Goal: Navigation & Orientation: Find specific page/section

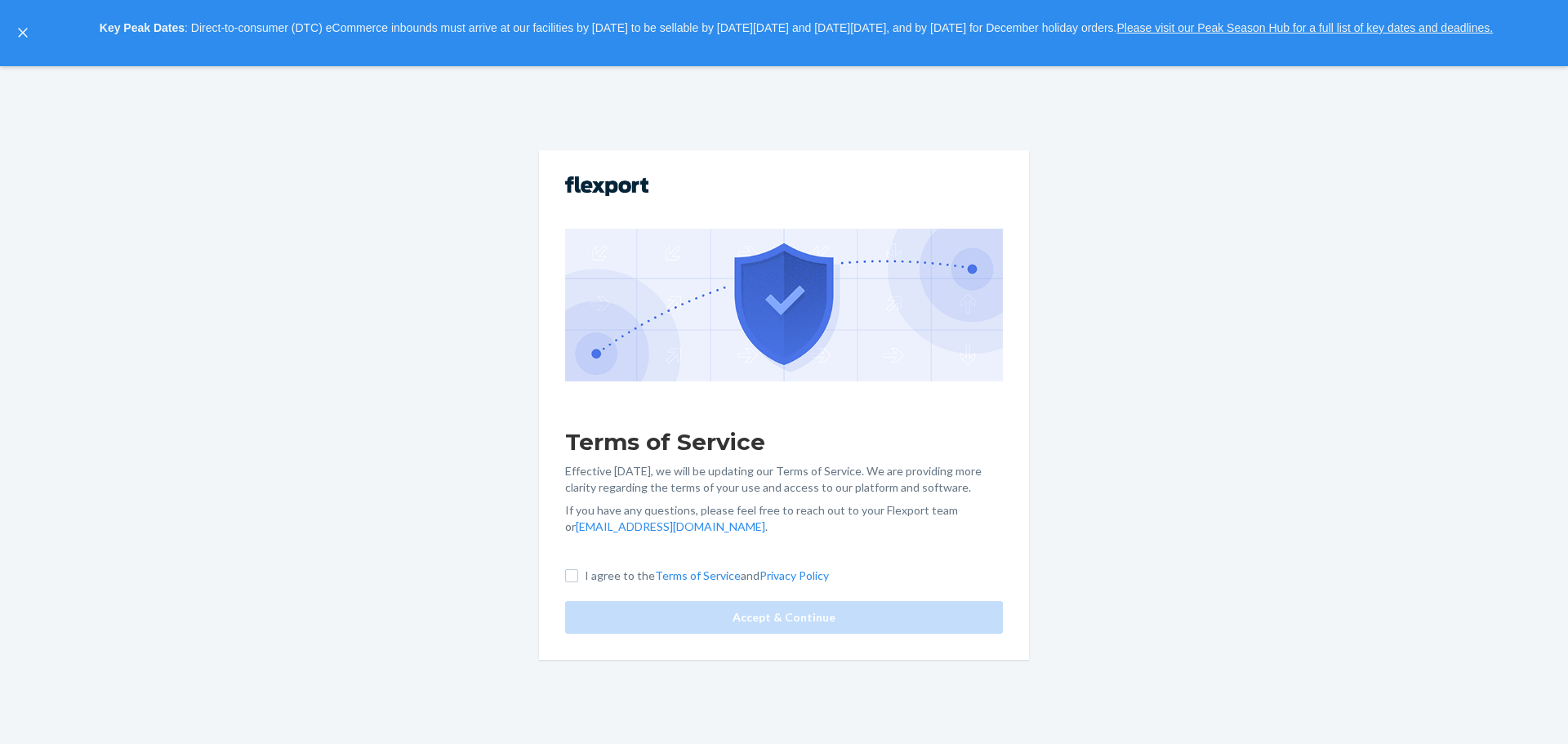
click at [609, 573] on p "I agree to the Terms of Service and Privacy Policy" at bounding box center [706, 575] width 244 height 17
click at [578, 573] on input "I agree to the Terms of Service and Privacy Policy" at bounding box center [571, 575] width 13 height 13
checkbox input "true"
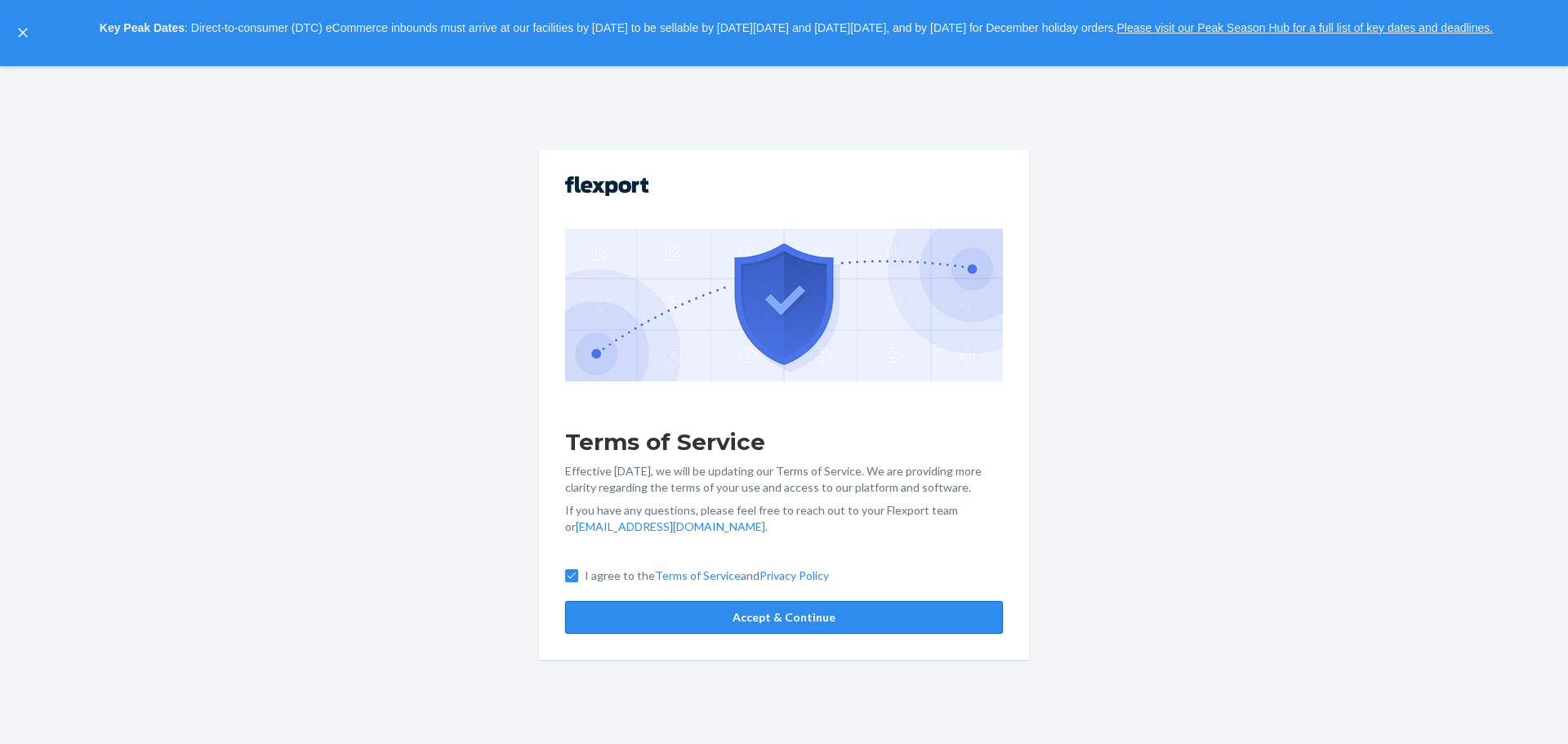
click at [620, 607] on button "Accept & Continue" at bounding box center [784, 617] width 437 height 33
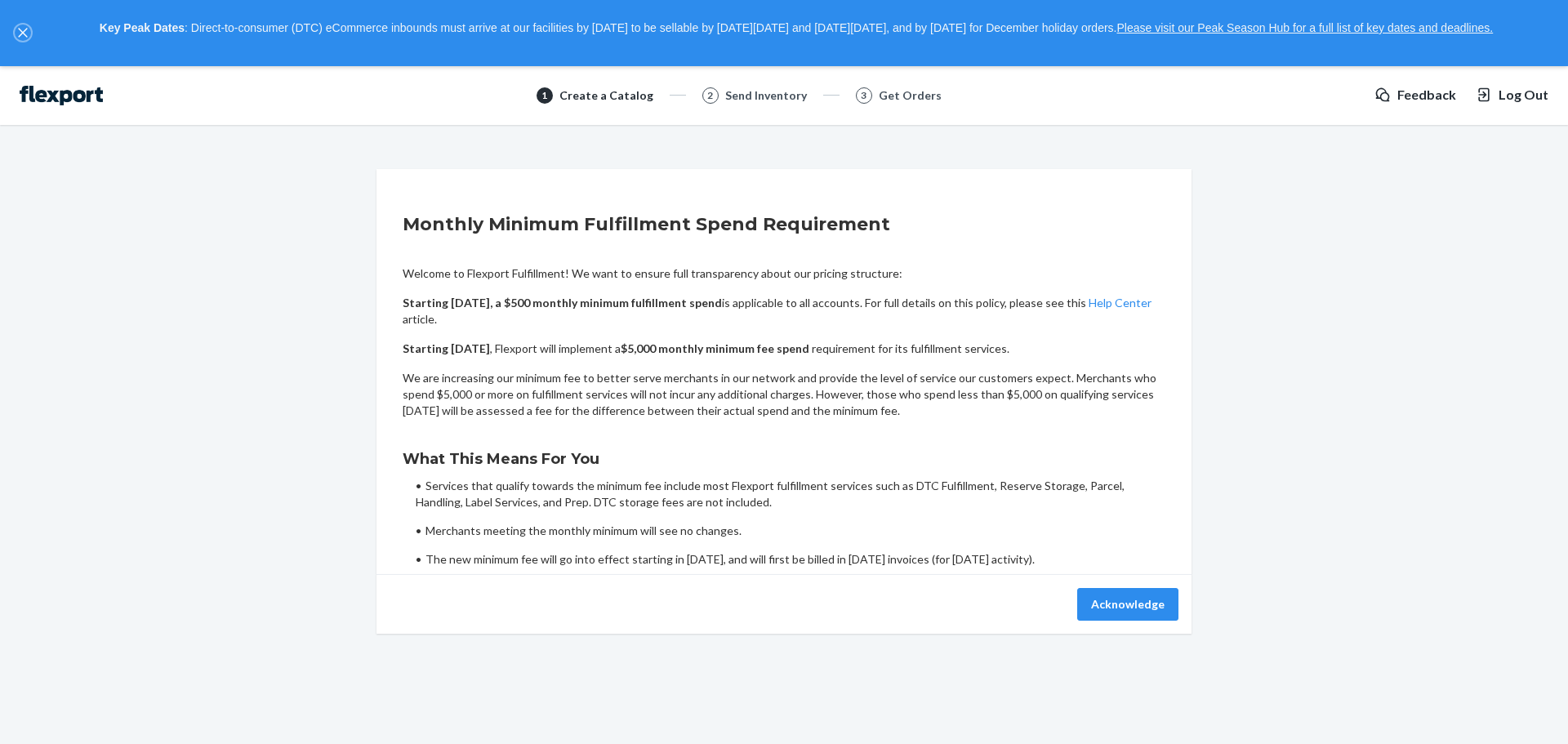
click at [17, 32] on button "close," at bounding box center [23, 32] width 17 height 17
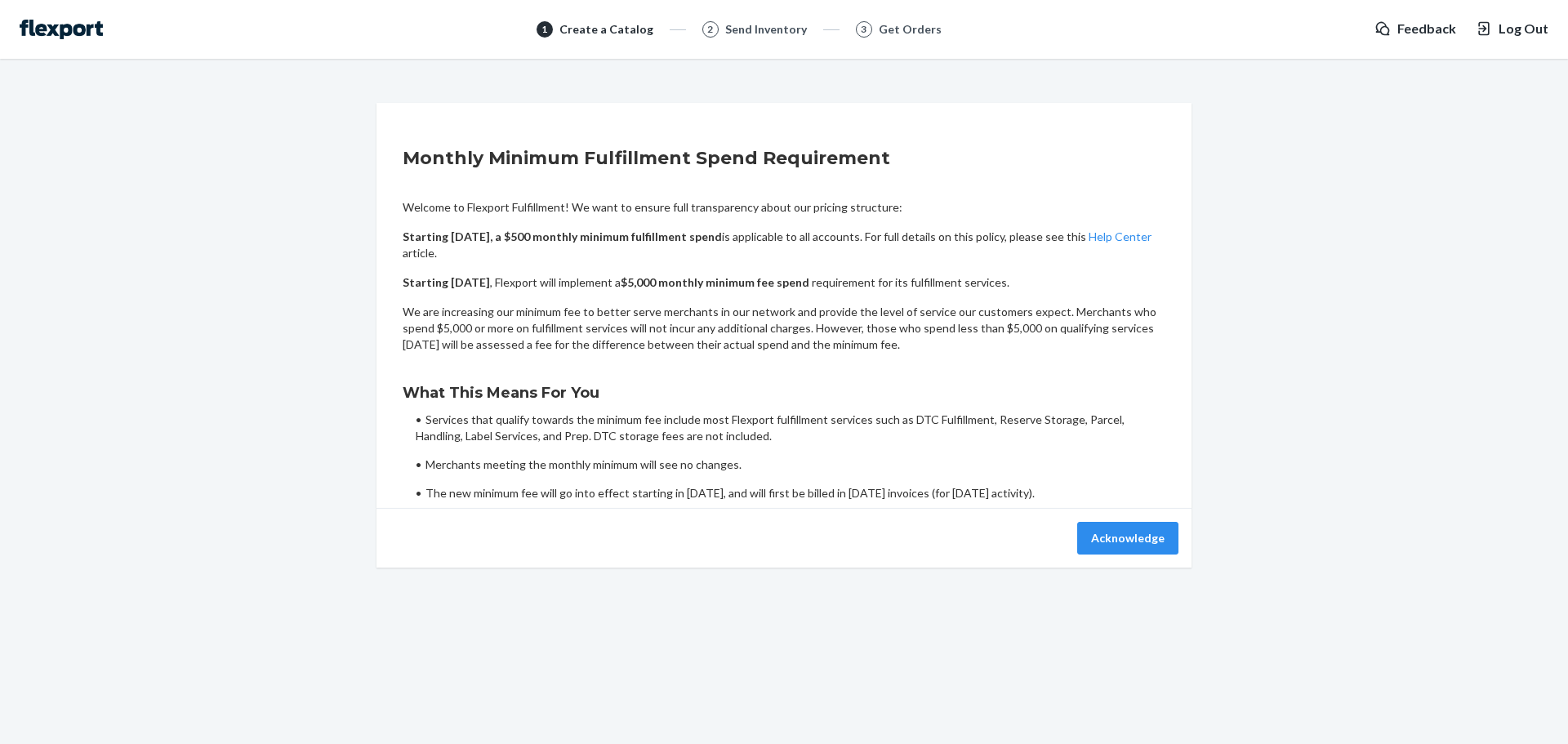
click at [688, 419] on li "Services that qualify towards the minimum fee include most Flexport fulfillment…" at bounding box center [791, 428] width 750 height 33
click at [839, 448] on ul "Services that qualify towards the minimum fee include most Flexport fulfillment…" at bounding box center [791, 455] width 750 height 90
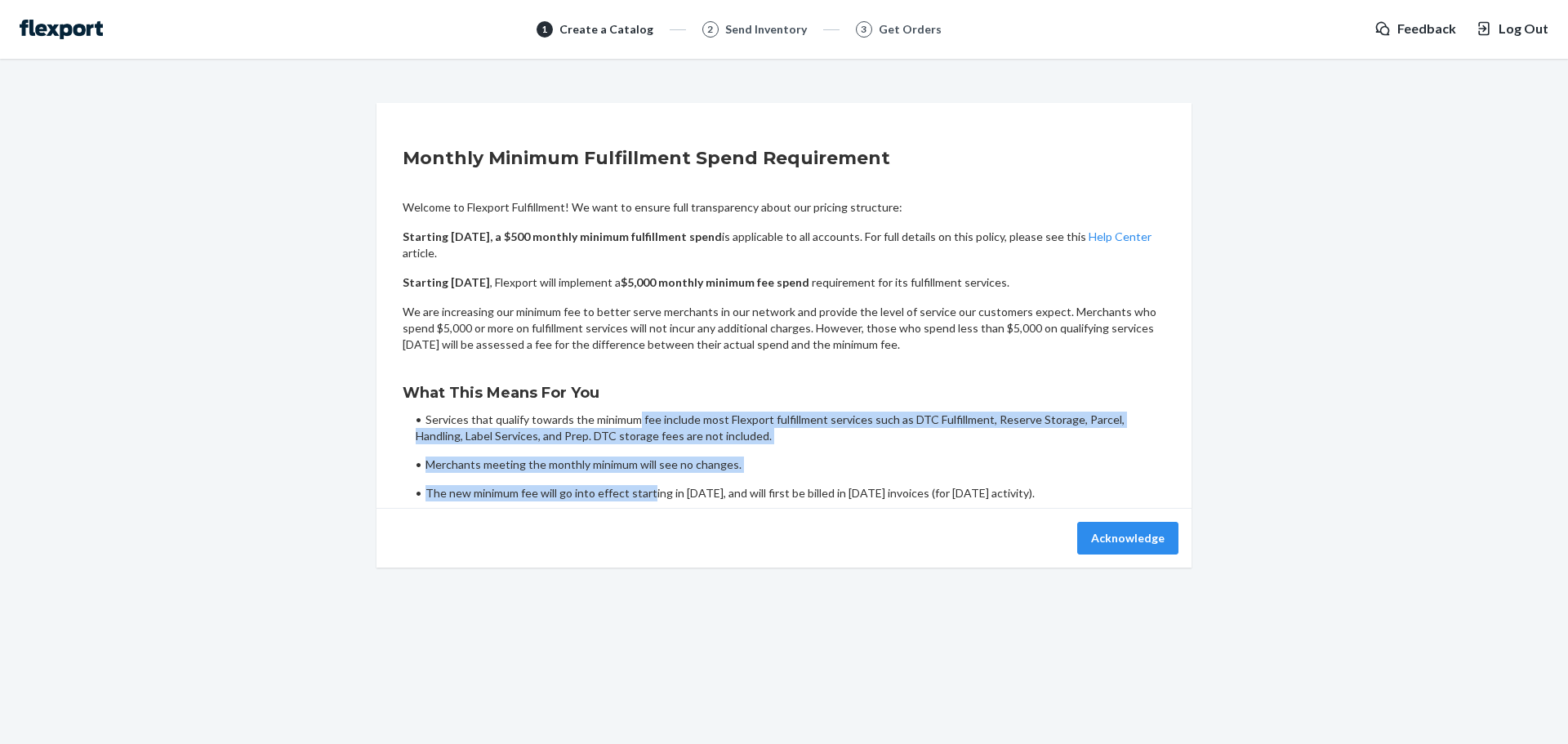
drag, startPoint x: 639, startPoint y: 422, endPoint x: 650, endPoint y: 478, distance: 57.1
click at [650, 478] on ul "Services that qualify towards the minimum fee include most Flexport fulfillment…" at bounding box center [791, 455] width 750 height 90
click at [731, 466] on li "Merchants meeting the monthly minimum will see no changes." at bounding box center [791, 464] width 750 height 17
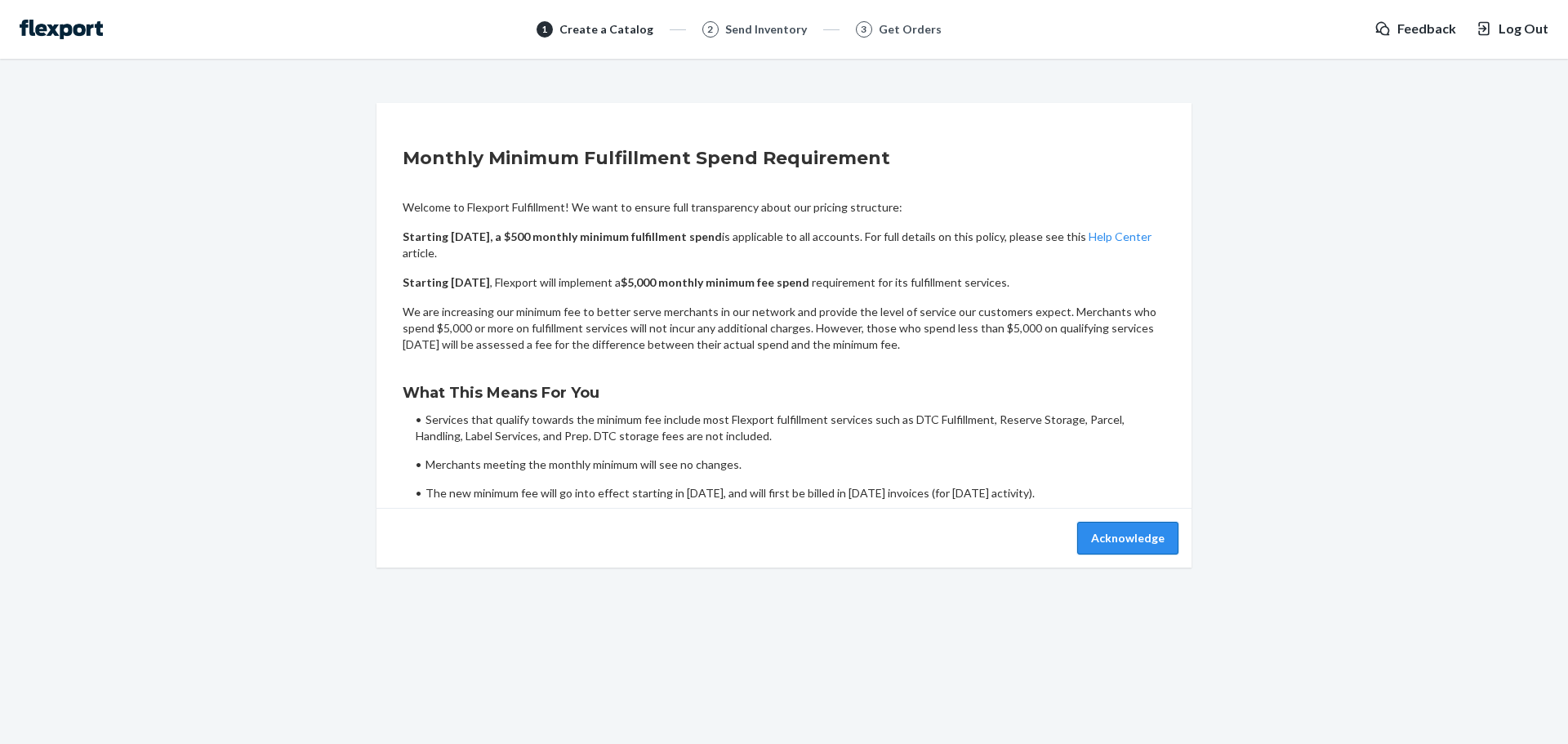
click at [1086, 552] on button "Acknowledge" at bounding box center [1128, 538] width 101 height 33
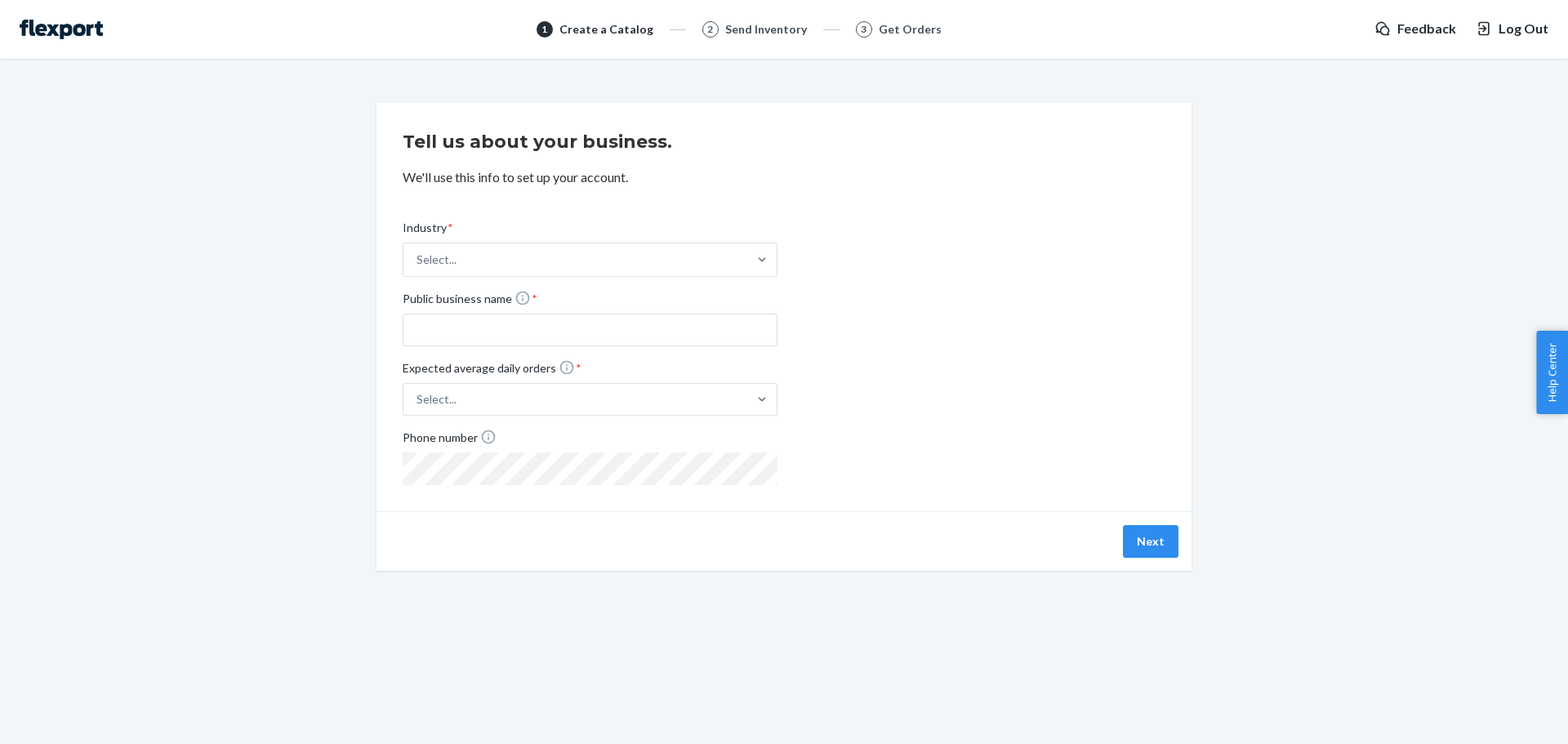
click at [39, 30] on img at bounding box center [62, 30] width 83 height 20
click at [1537, 40] on div "1 Create a Catalog 2 Send Inventory 3 Get Orders Feedback Log Out" at bounding box center [784, 30] width 1568 height 59
click at [1526, 33] on span "Log Out" at bounding box center [1523, 30] width 50 height 19
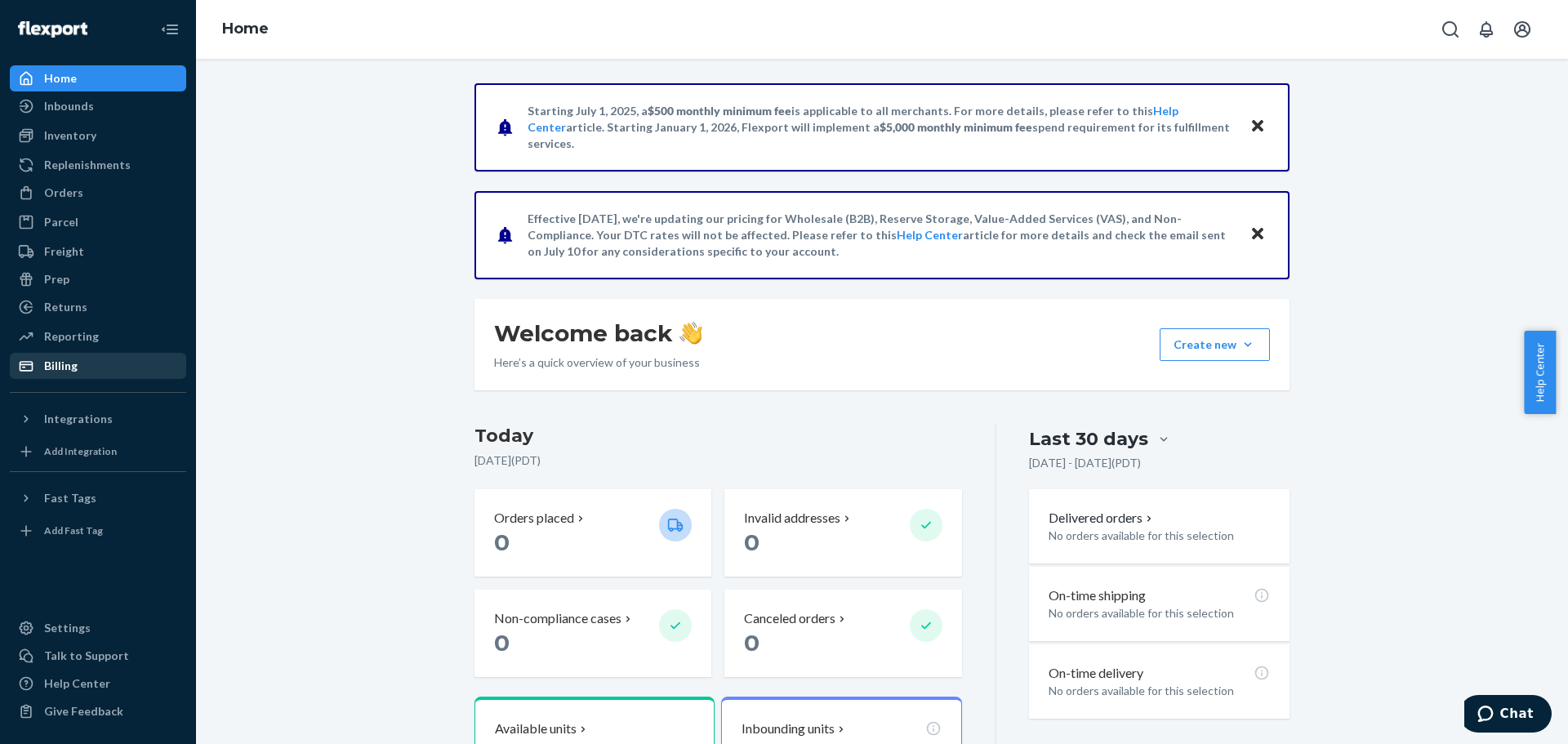
click at [70, 371] on div "Billing" at bounding box center [61, 365] width 34 height 17
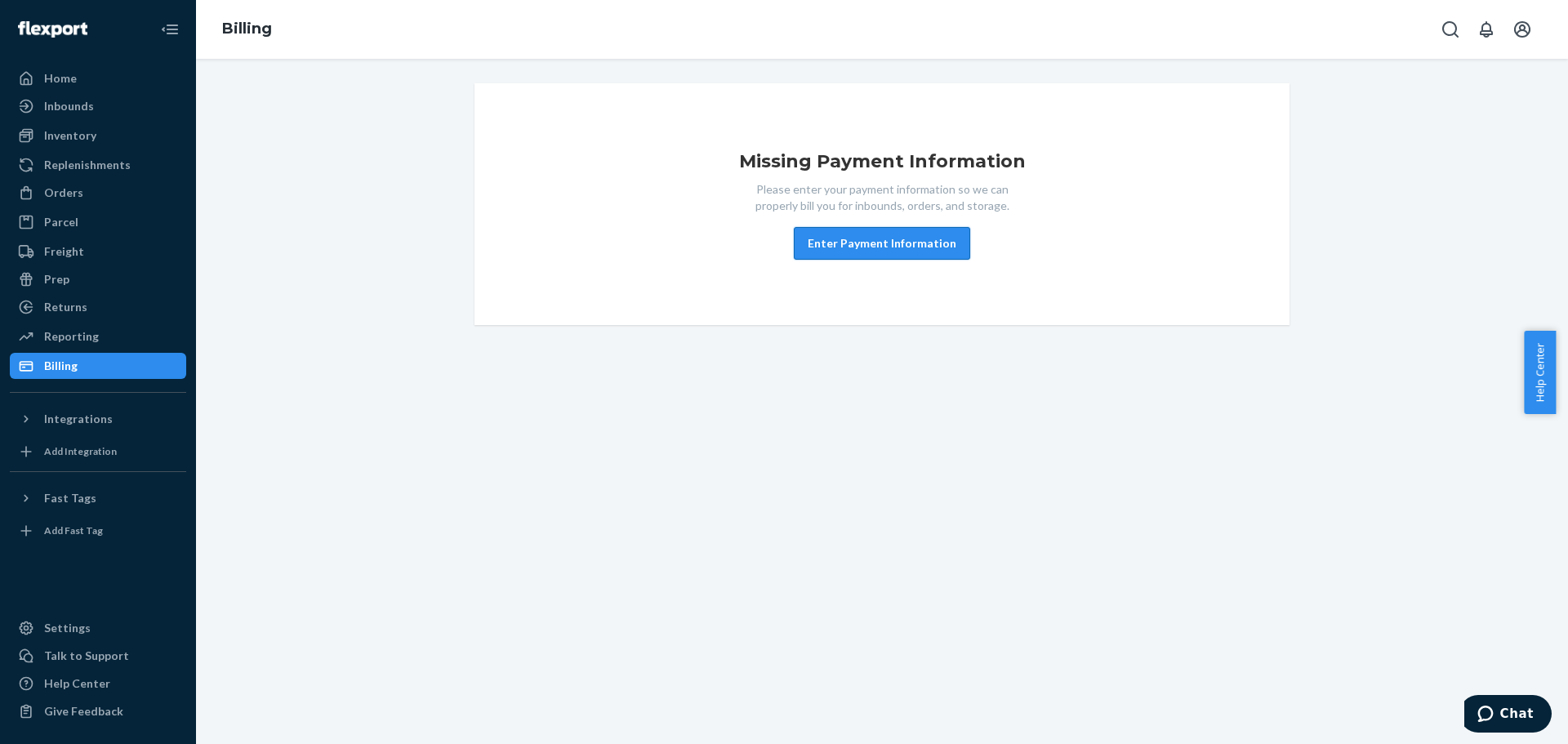
click at [841, 240] on button "Enter Payment Information" at bounding box center [882, 243] width 177 height 33
click at [114, 82] on div "Home" at bounding box center [97, 78] width 173 height 23
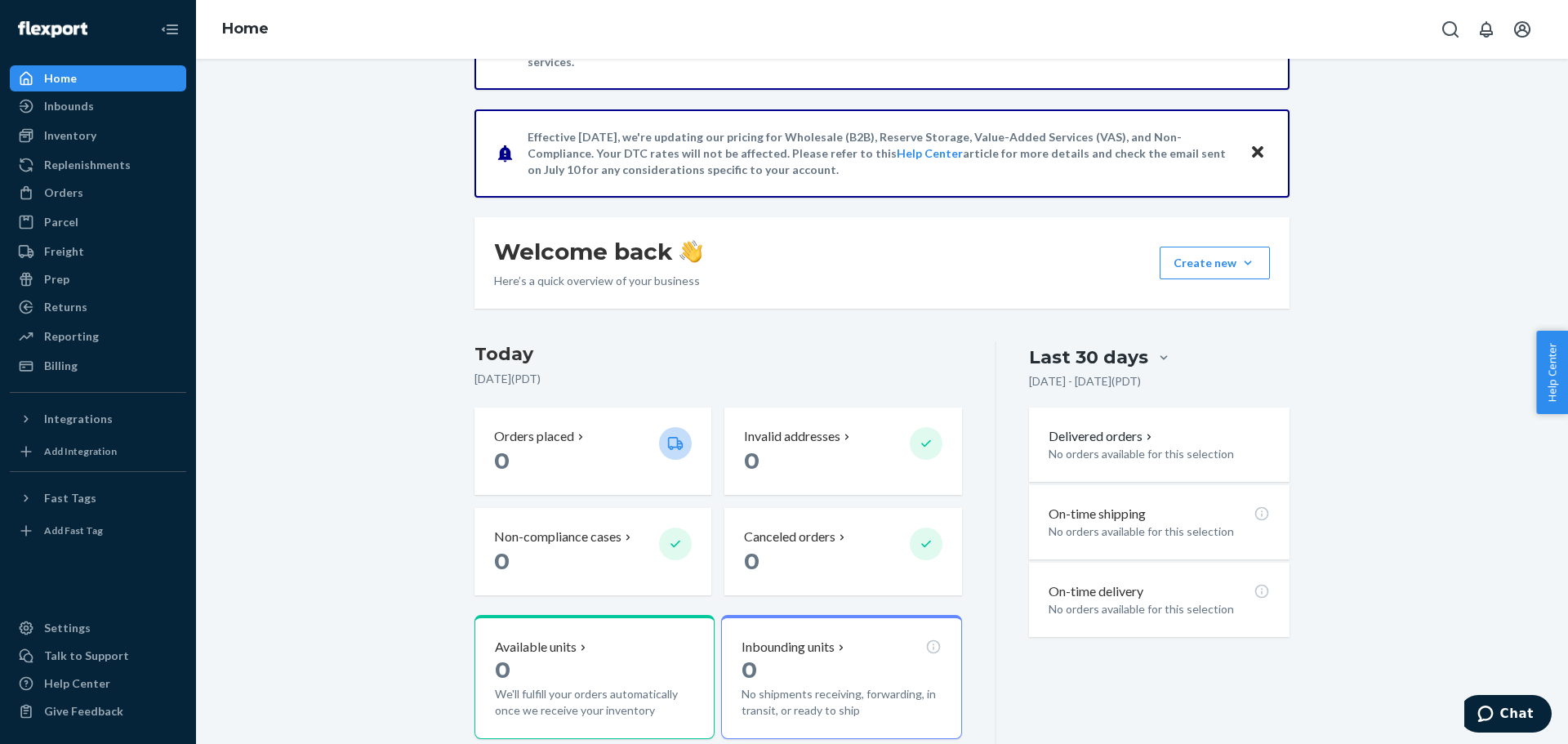
scroll to position [245, 0]
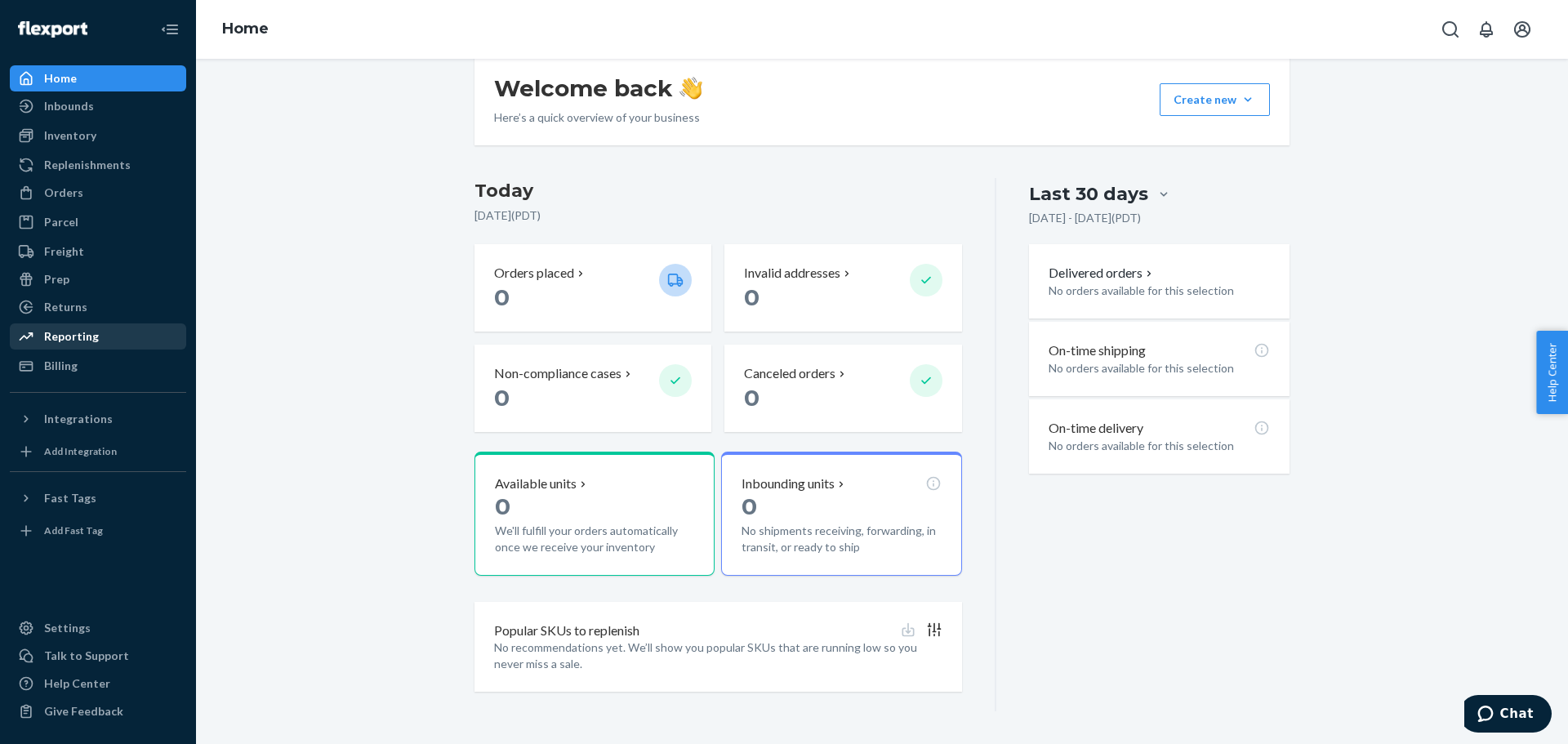
click at [63, 332] on div "Reporting" at bounding box center [71, 336] width 55 height 17
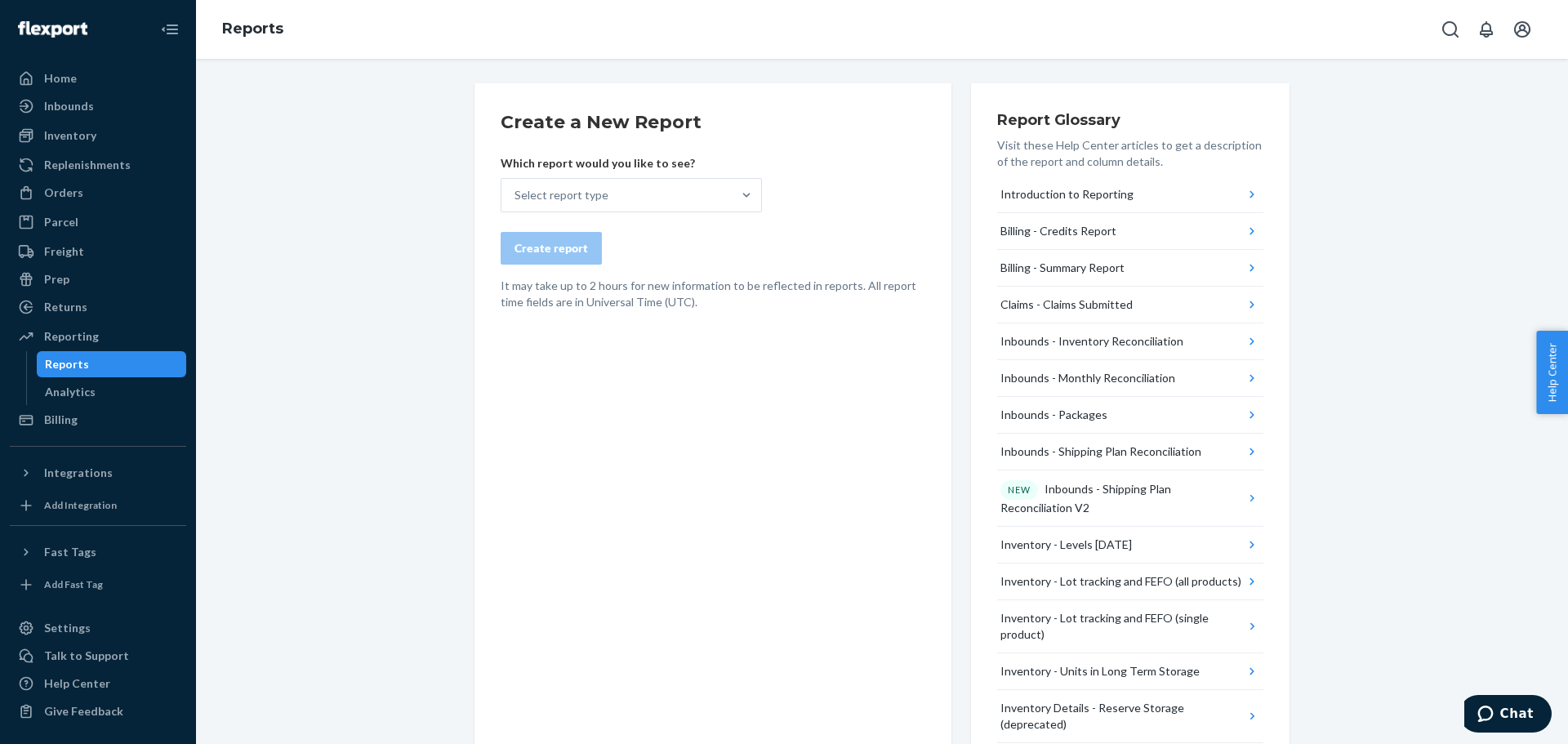
click at [381, 442] on div "Create a New Report Which report would you like to see? Select report type Crea…" at bounding box center [882, 707] width 1348 height 1248
click at [614, 189] on div "Select report type" at bounding box center [617, 196] width 230 height 33
click at [517, 189] on input "Select report type" at bounding box center [516, 195] width 2 height 17
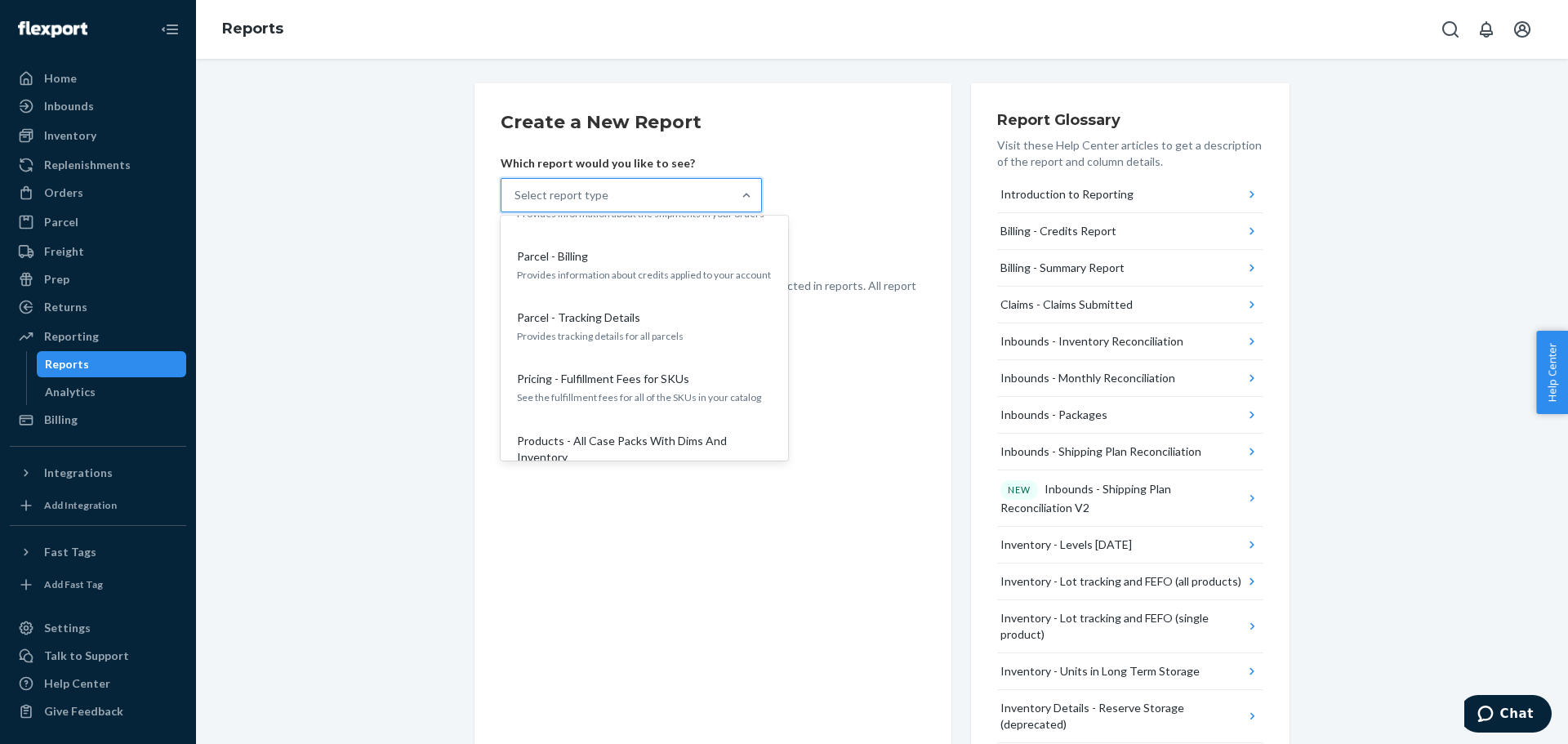
scroll to position [1061, 0]
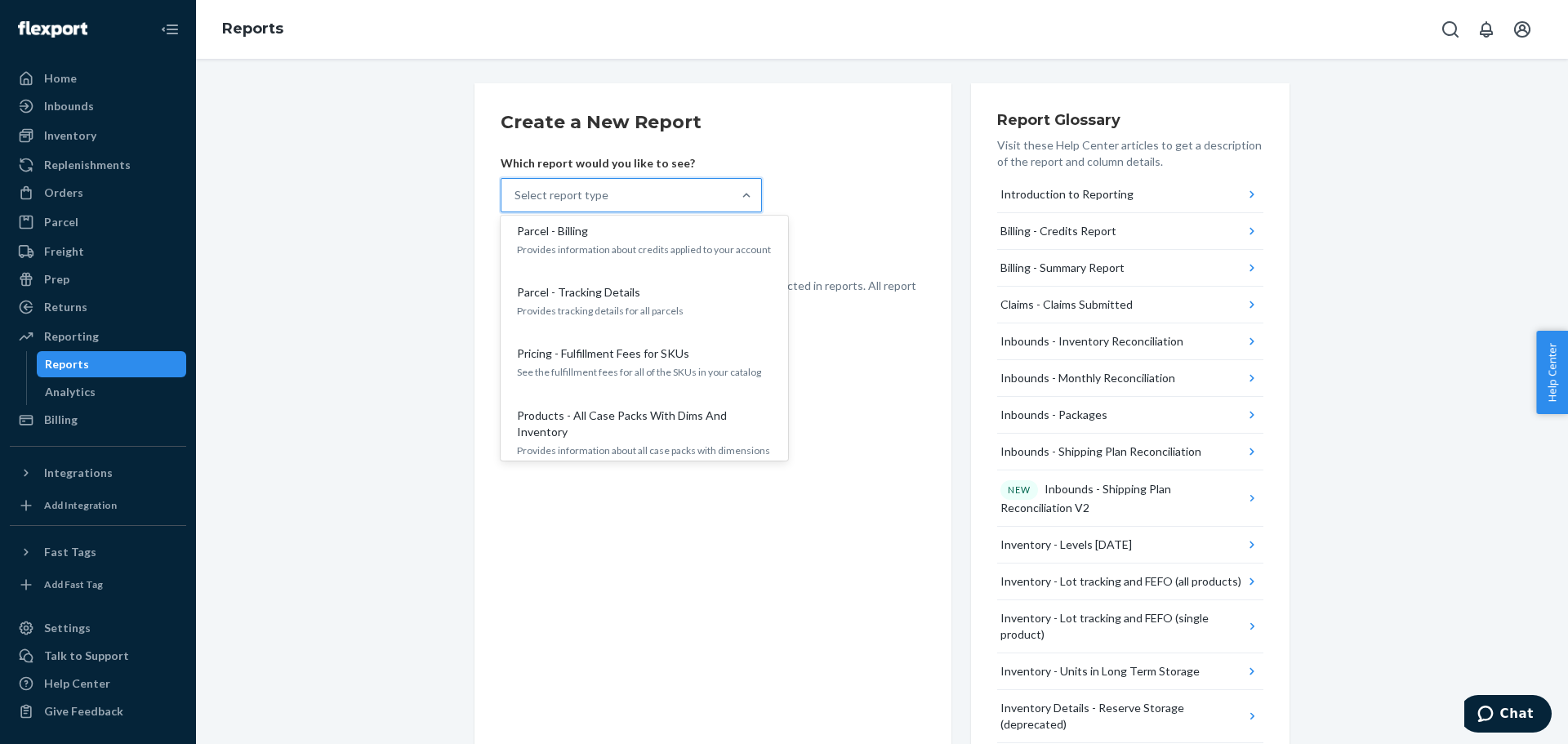
click at [410, 354] on div "Create a New Report Which report would you like to see? option Orders - All Ord…" at bounding box center [882, 707] width 1348 height 1248
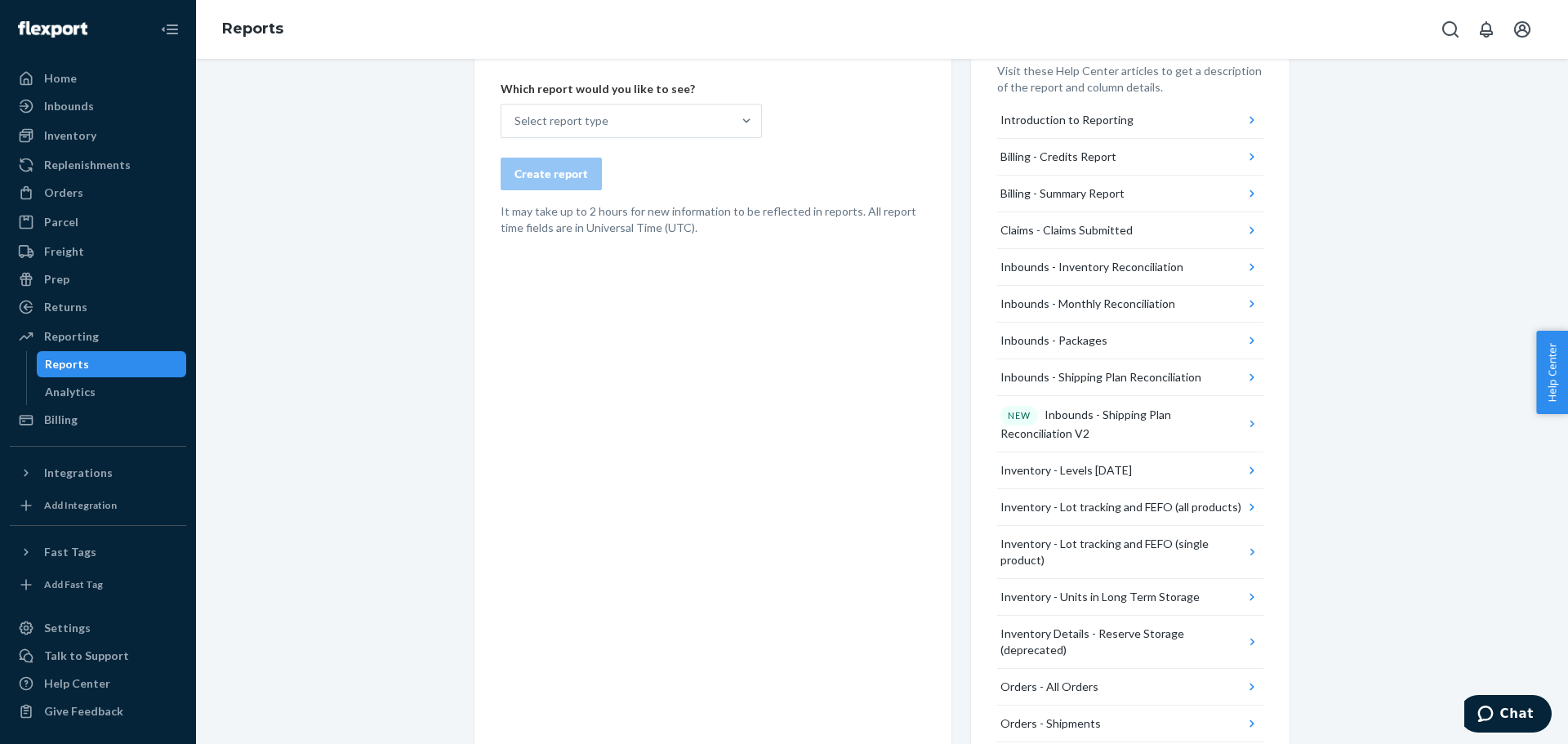
scroll to position [245, 0]
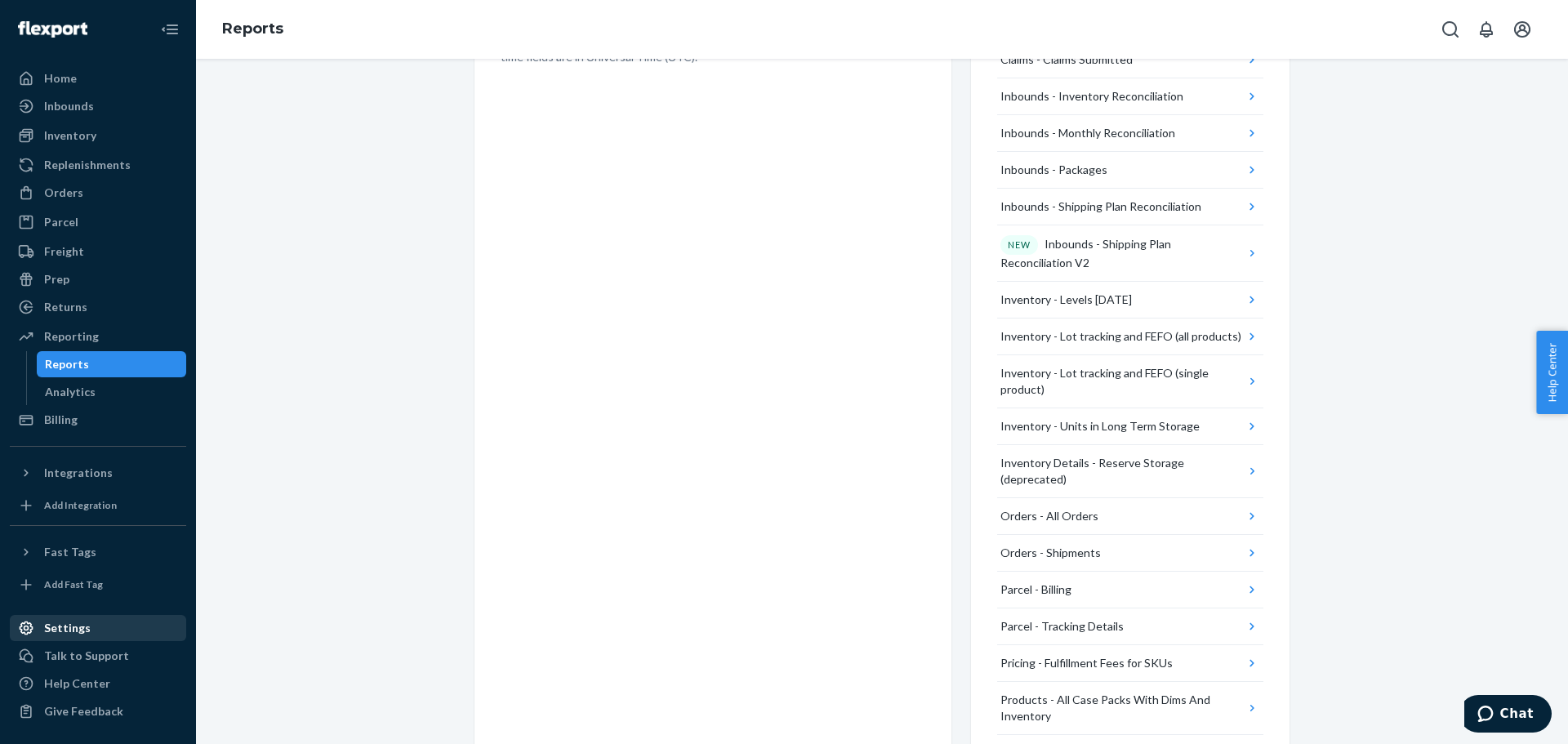
click at [54, 630] on div "Settings" at bounding box center [68, 628] width 47 height 17
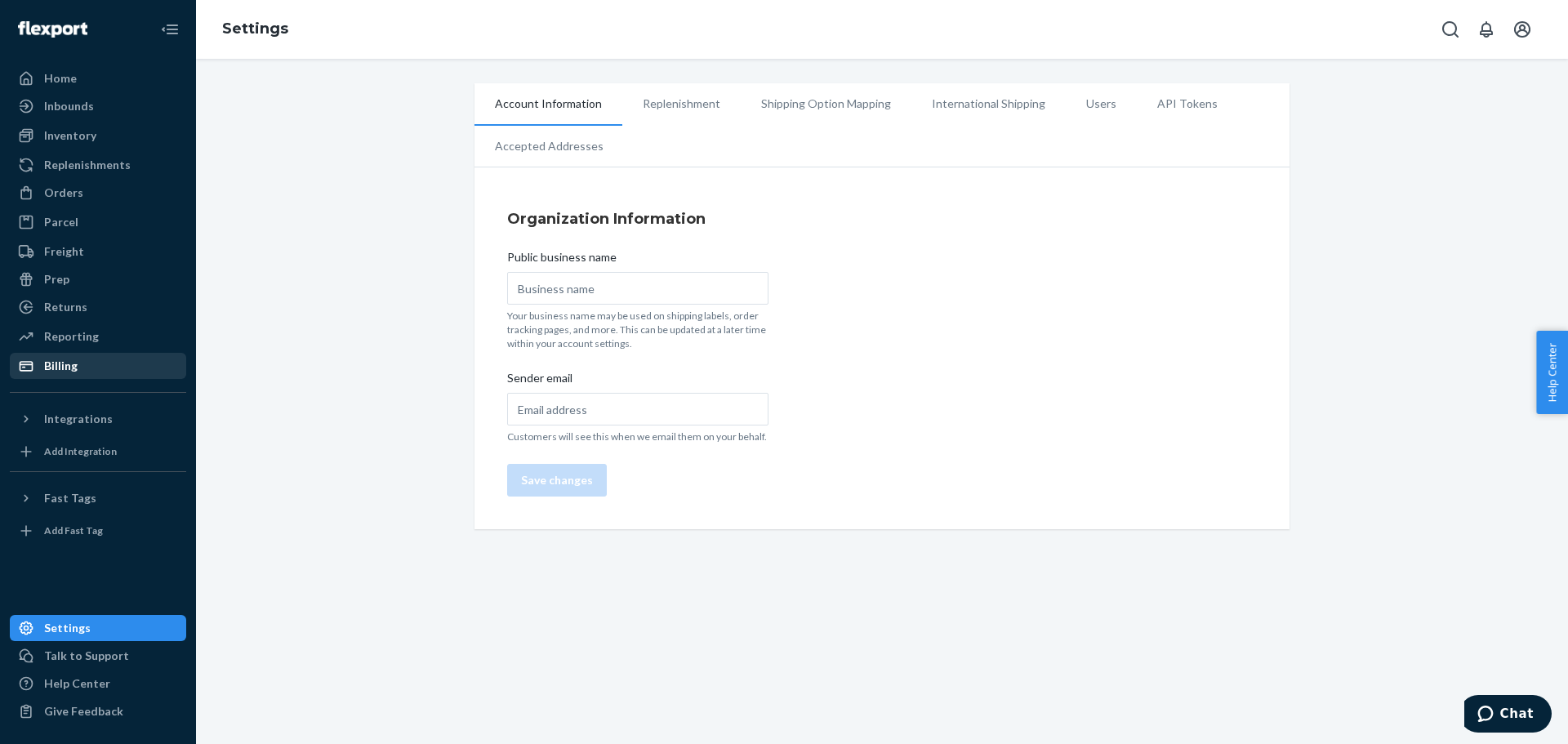
click at [50, 361] on div "Billing" at bounding box center [61, 365] width 34 height 17
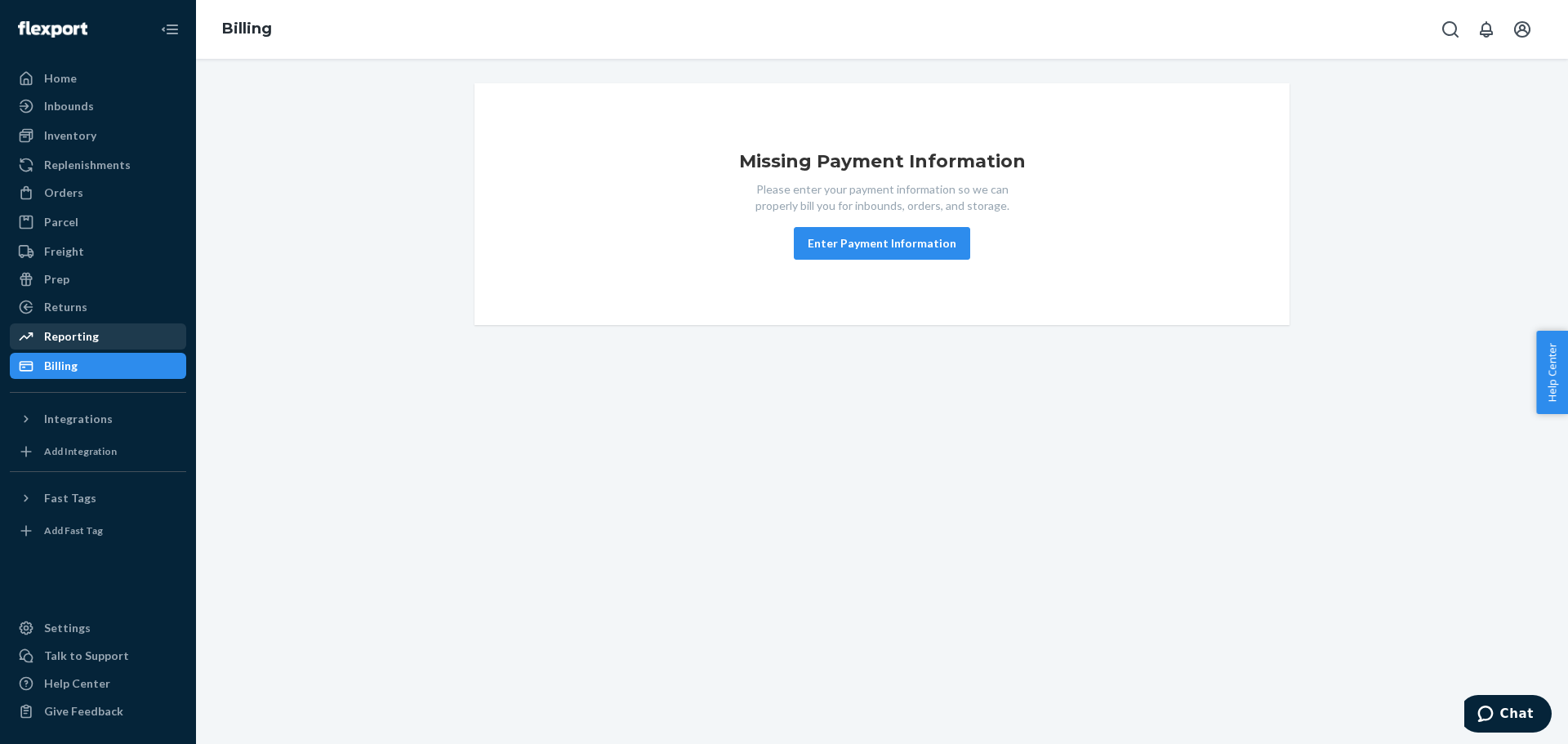
click at [60, 342] on div "Reporting" at bounding box center [71, 336] width 55 height 17
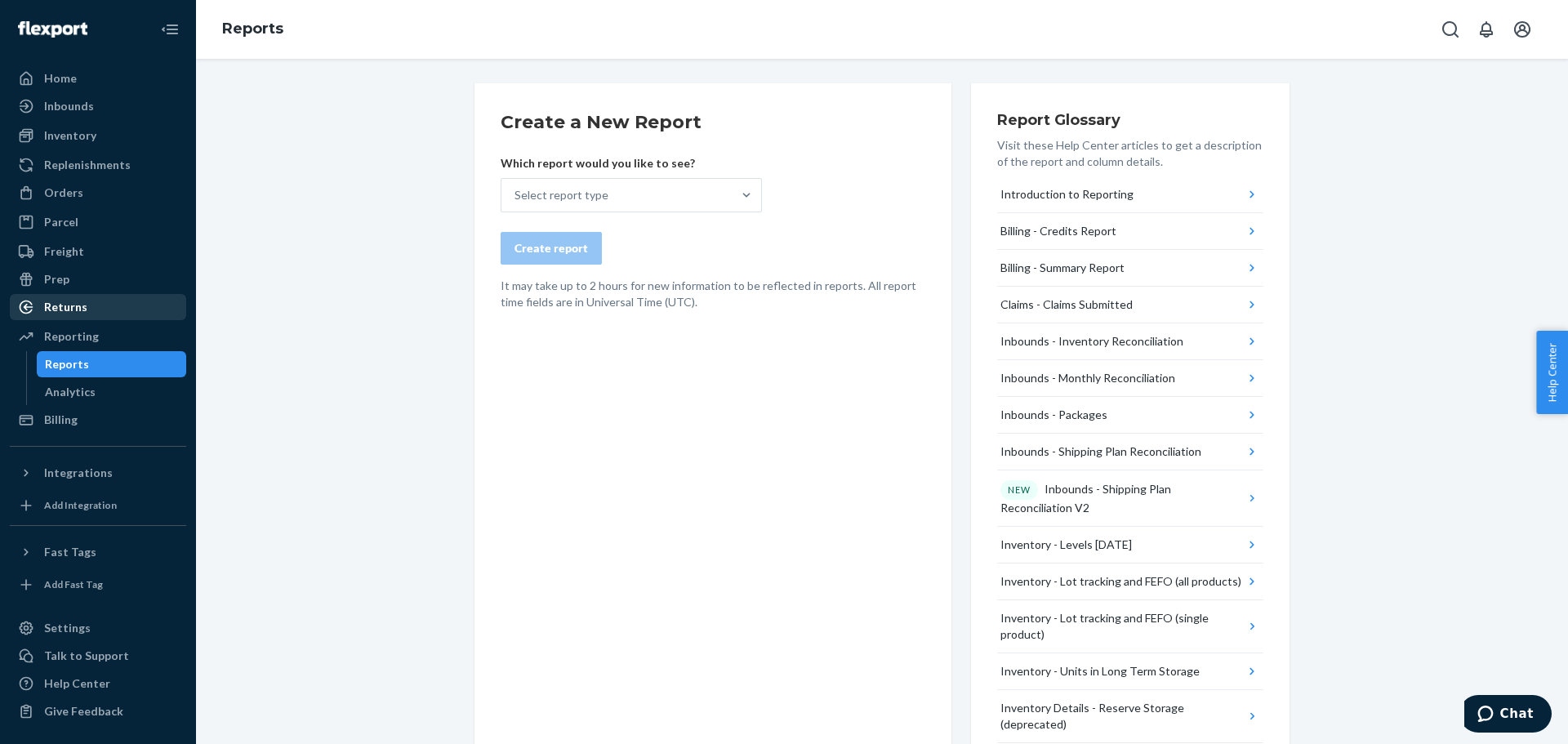
click at [66, 315] on div "Returns" at bounding box center [66, 307] width 43 height 17
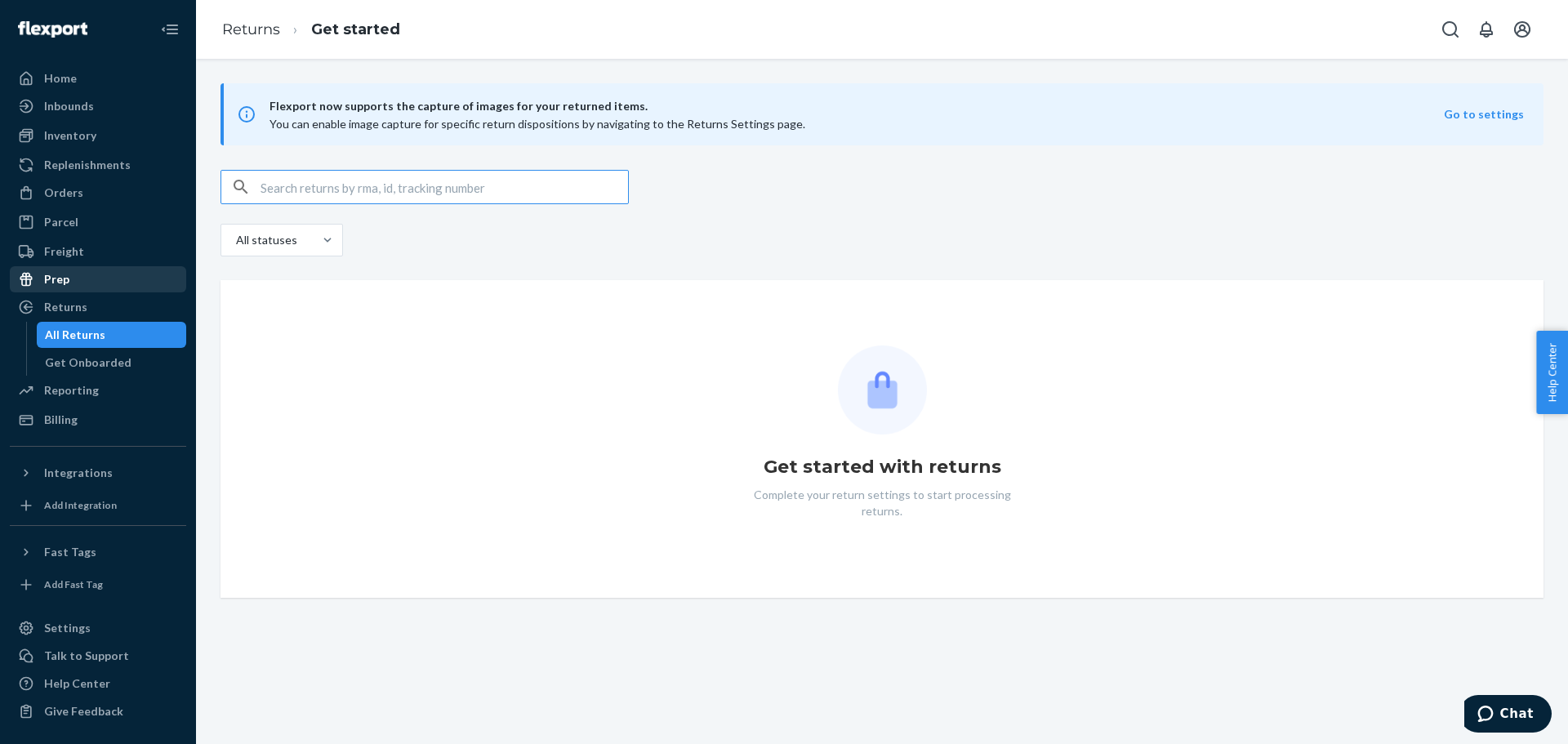
click at [72, 280] on div "Prep" at bounding box center [97, 279] width 173 height 23
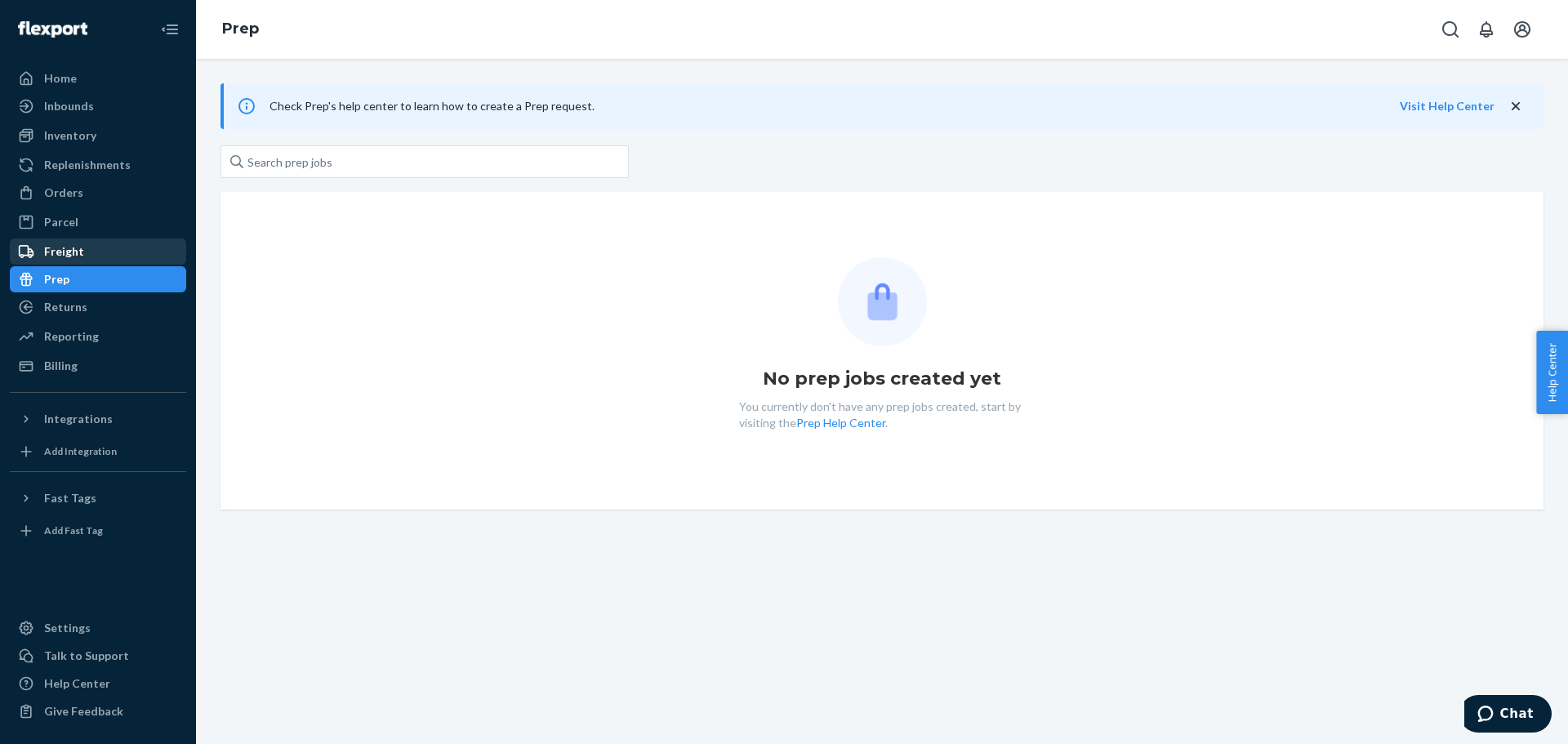
click at [69, 249] on div "Freight" at bounding box center [64, 251] width 40 height 17
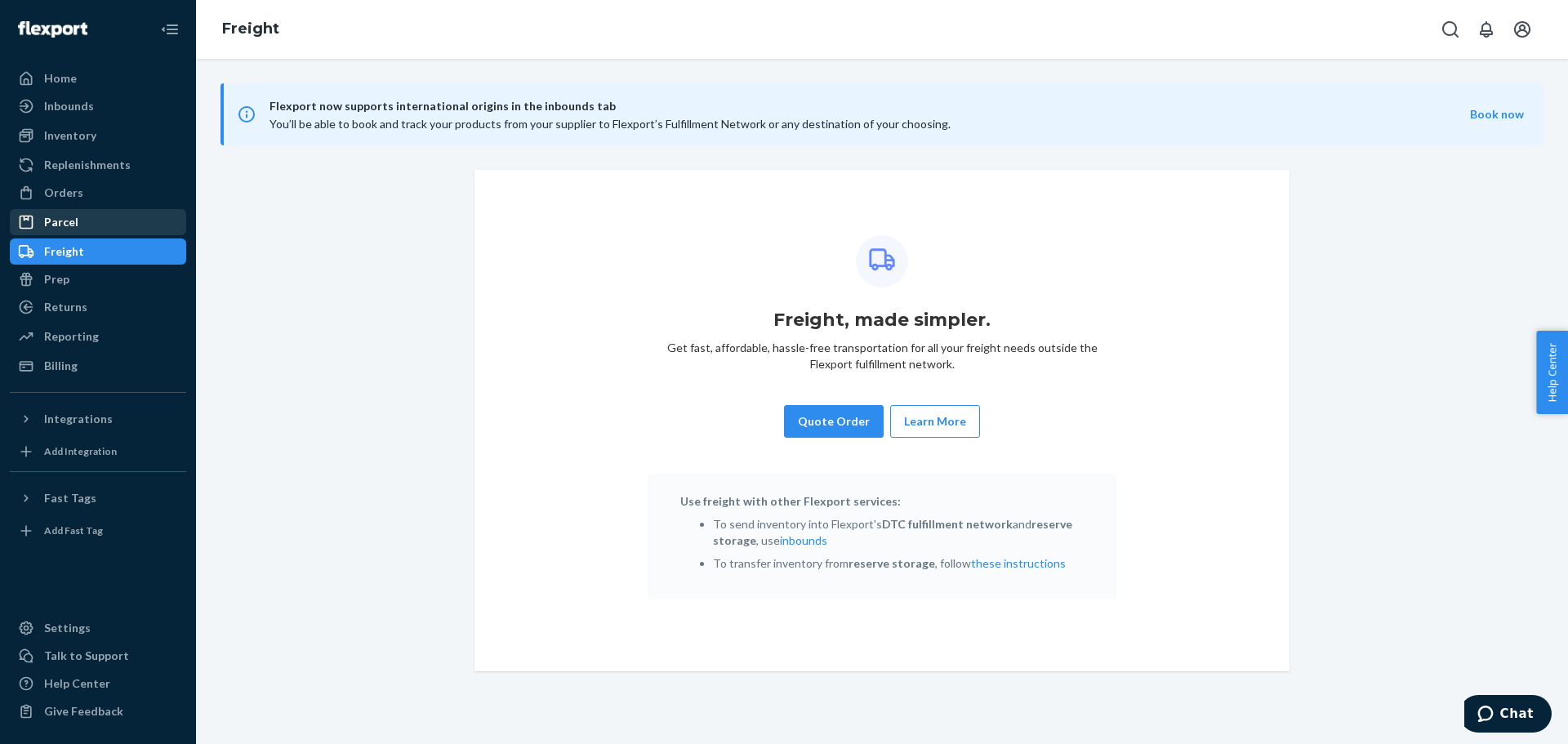
click at [74, 228] on div "Parcel" at bounding box center [61, 222] width 34 height 17
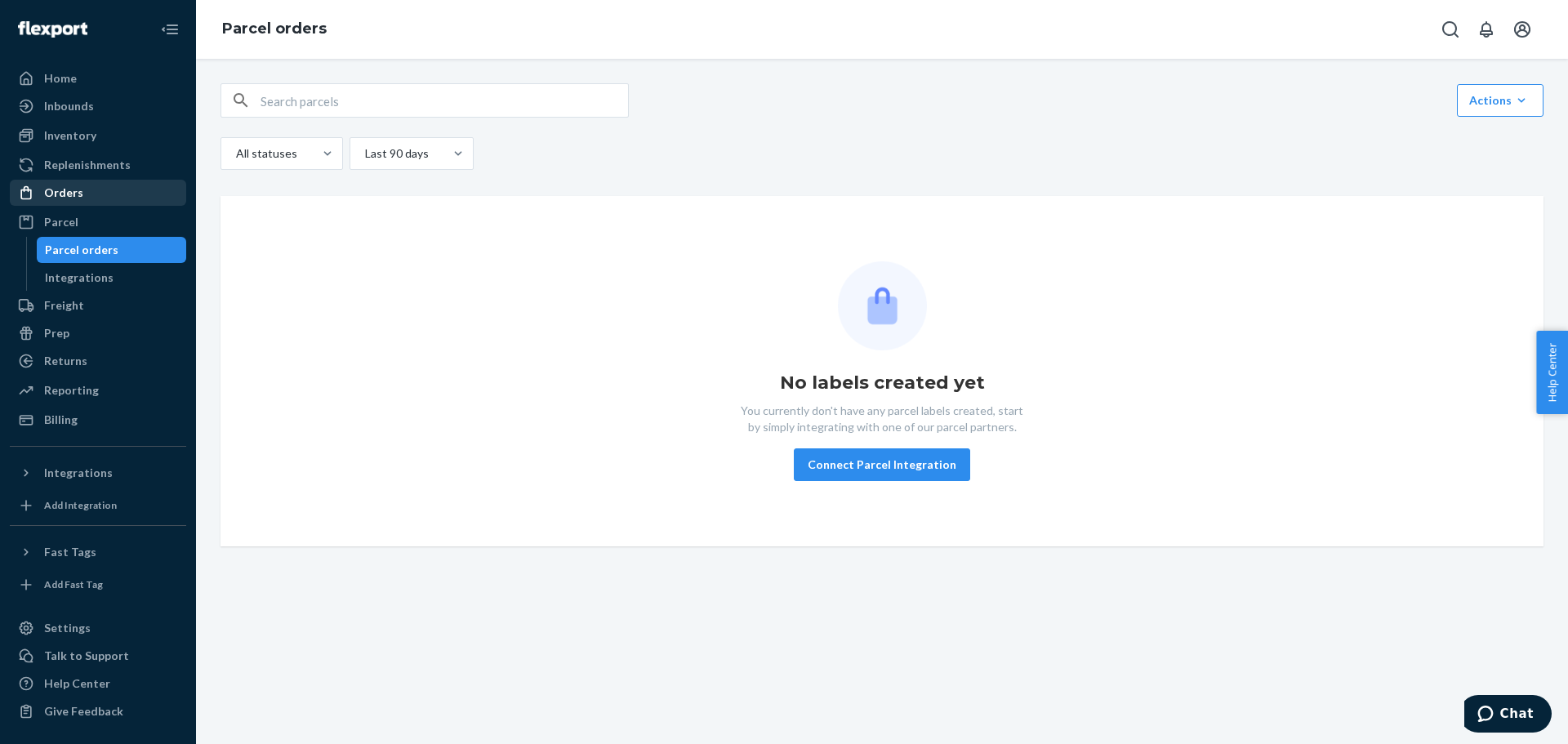
click at [60, 195] on div "Orders" at bounding box center [63, 192] width 39 height 17
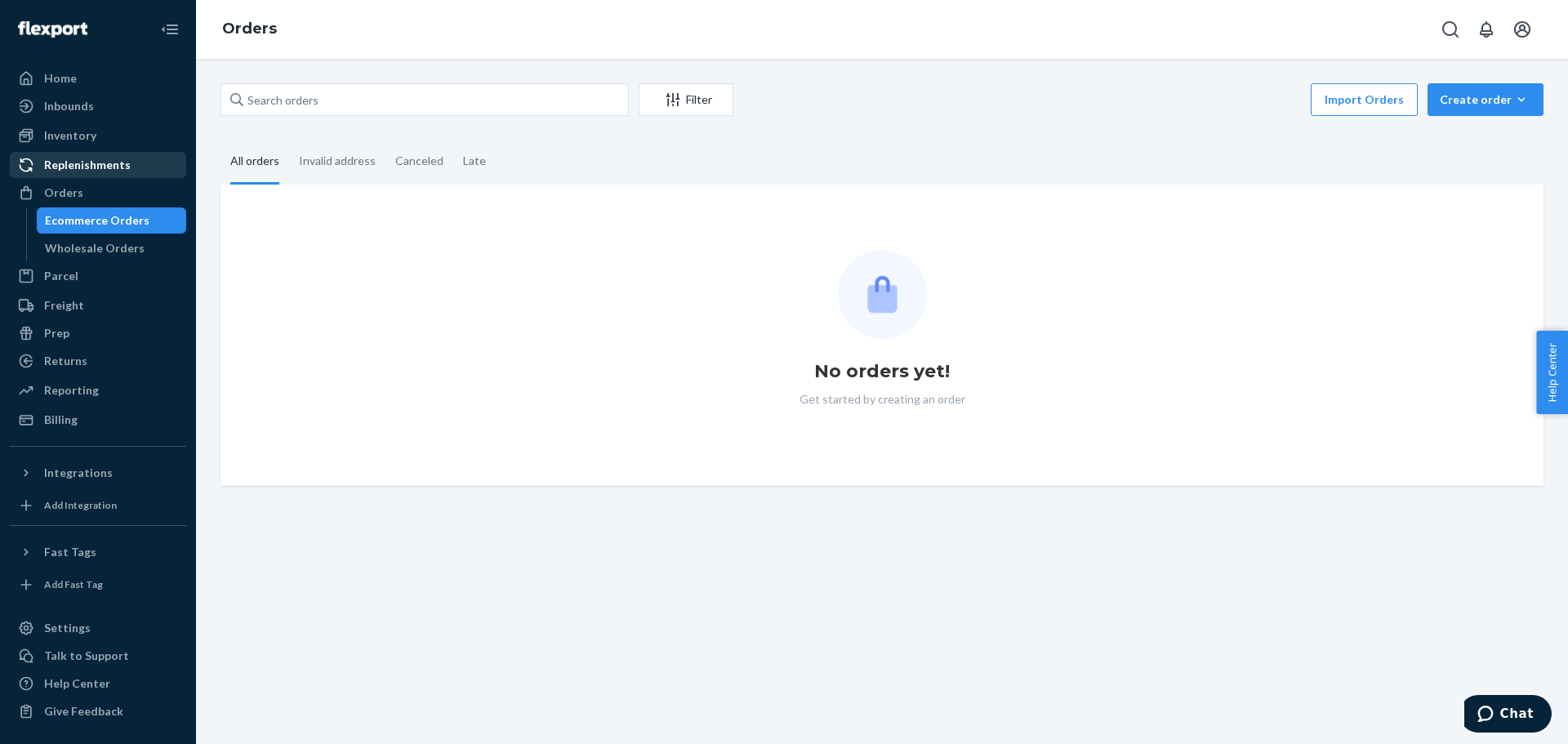
click at [64, 161] on div "Replenishments" at bounding box center [88, 164] width 87 height 17
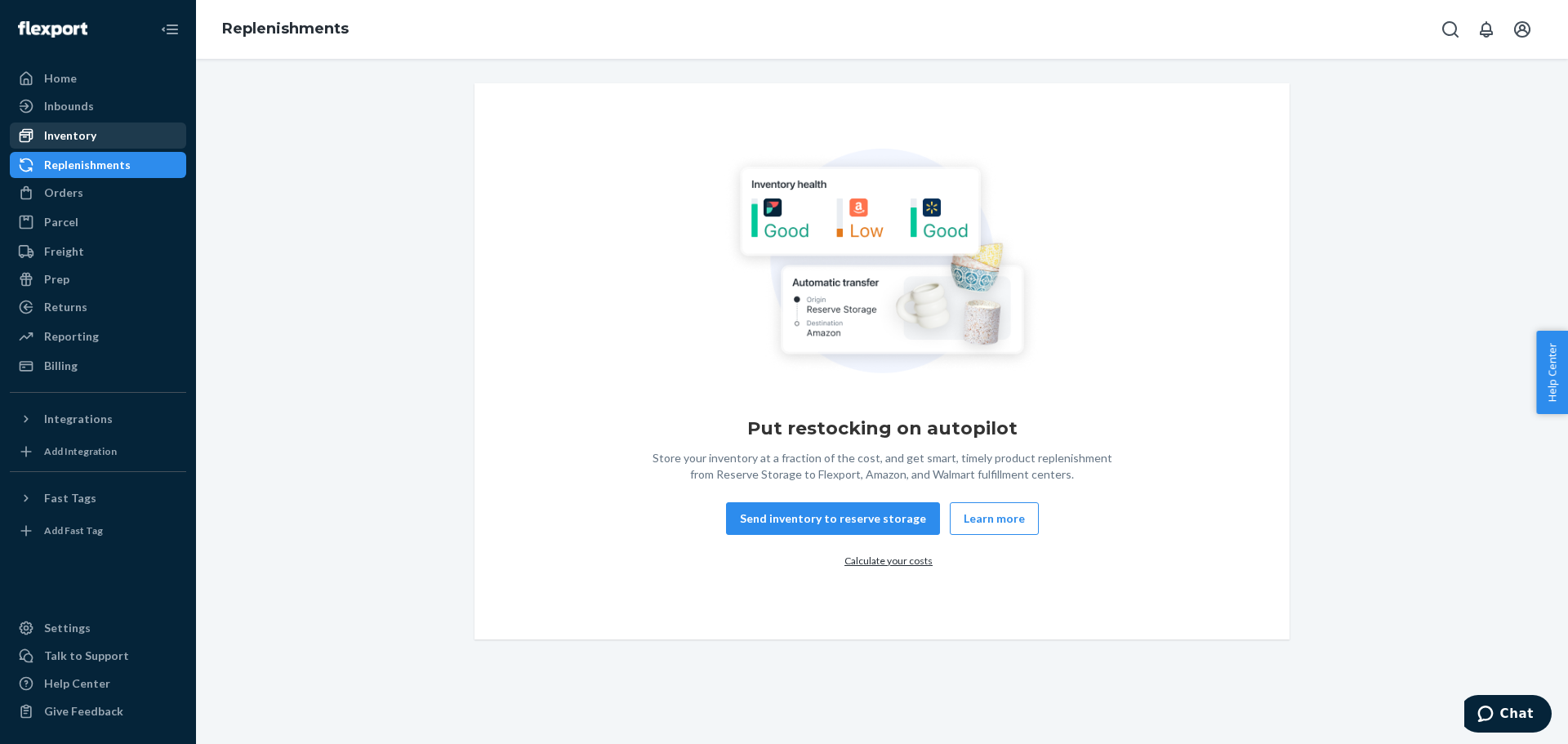
click at [69, 129] on div "Inventory" at bounding box center [70, 136] width 52 height 17
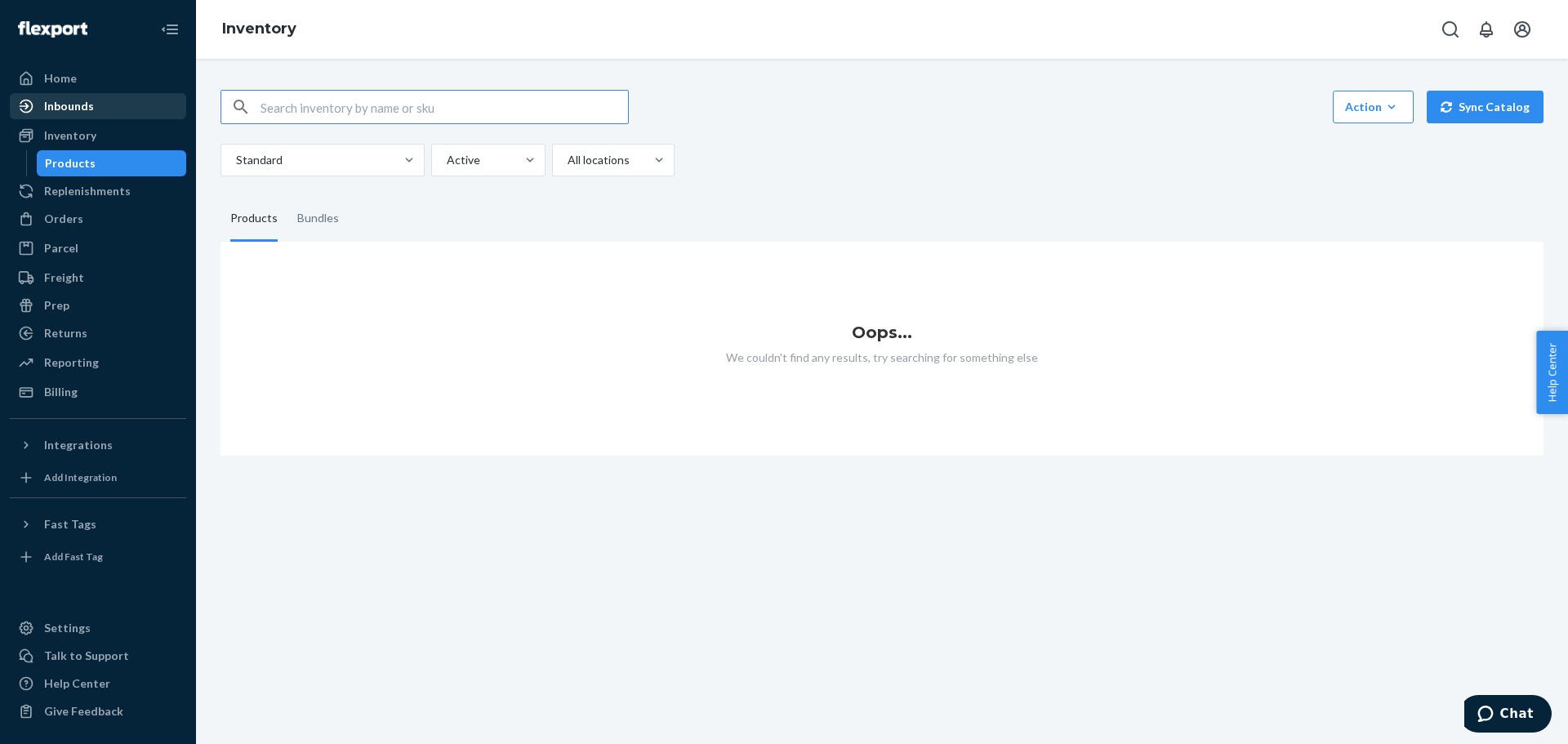
click at [74, 103] on div "Inbounds" at bounding box center [69, 106] width 50 height 17
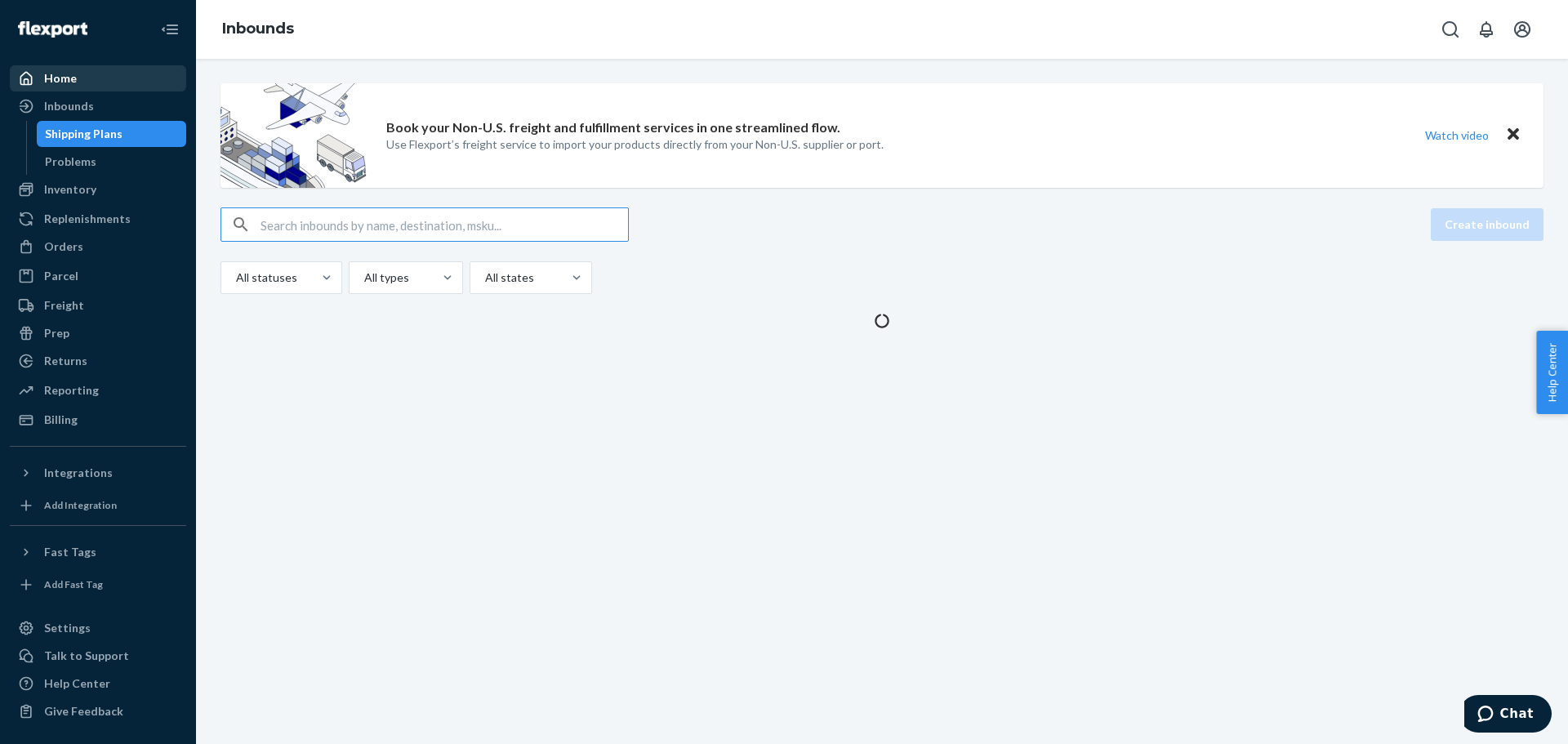
click at [70, 79] on div "Home" at bounding box center [61, 78] width 33 height 17
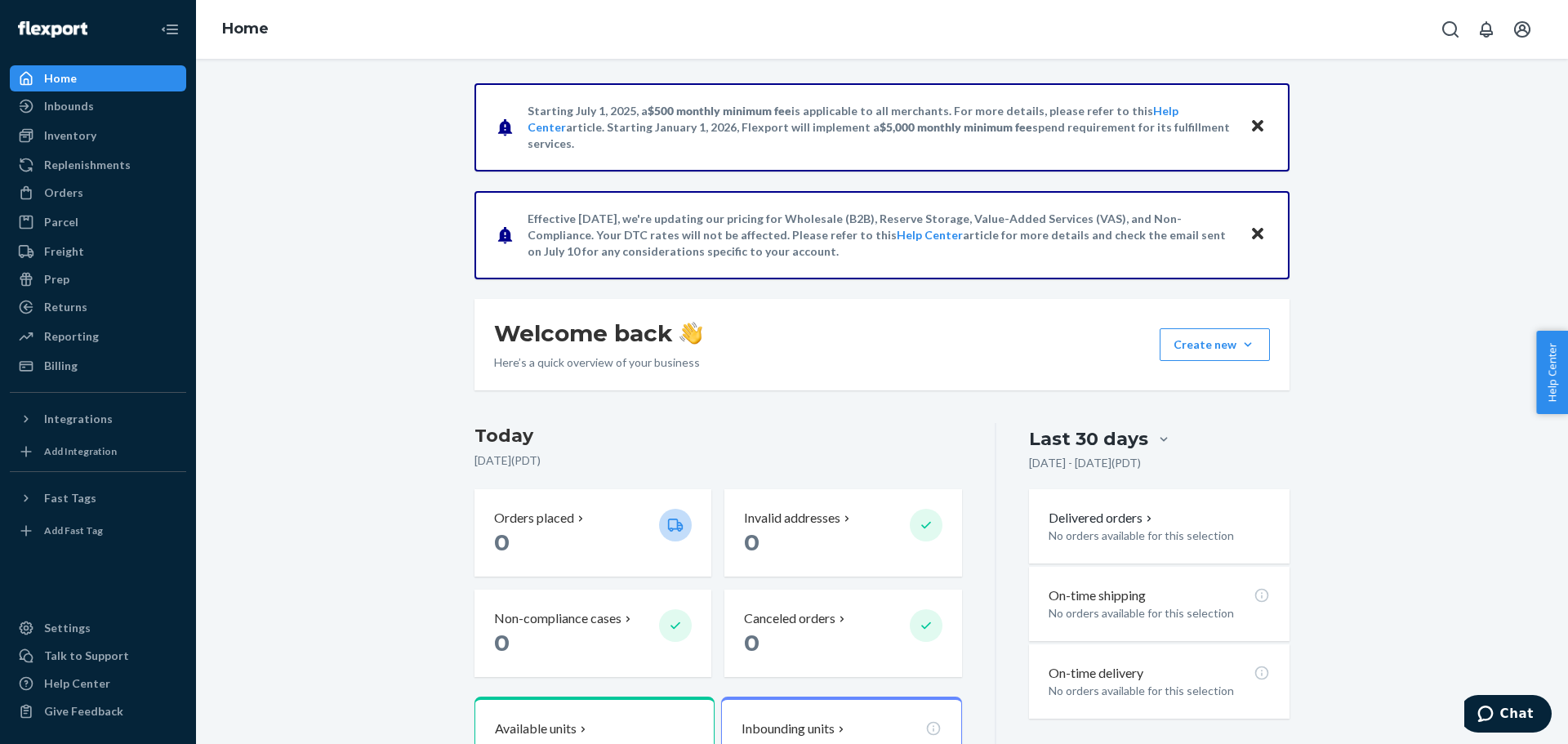
scroll to position [245, 0]
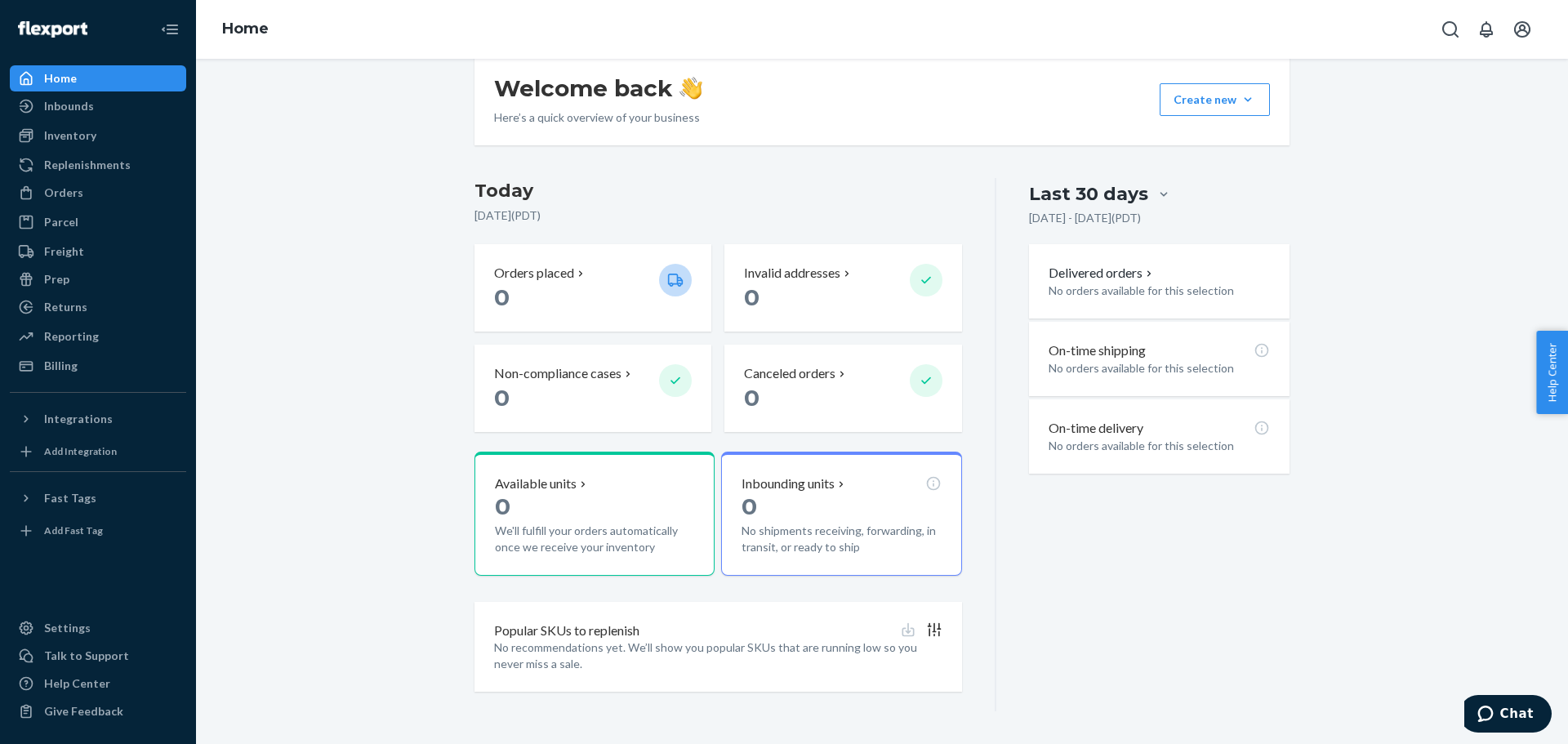
click at [359, 345] on div "Starting [DATE], a $500 monthly minimum fee is applicable to all merchants. For…" at bounding box center [882, 275] width 1348 height 873
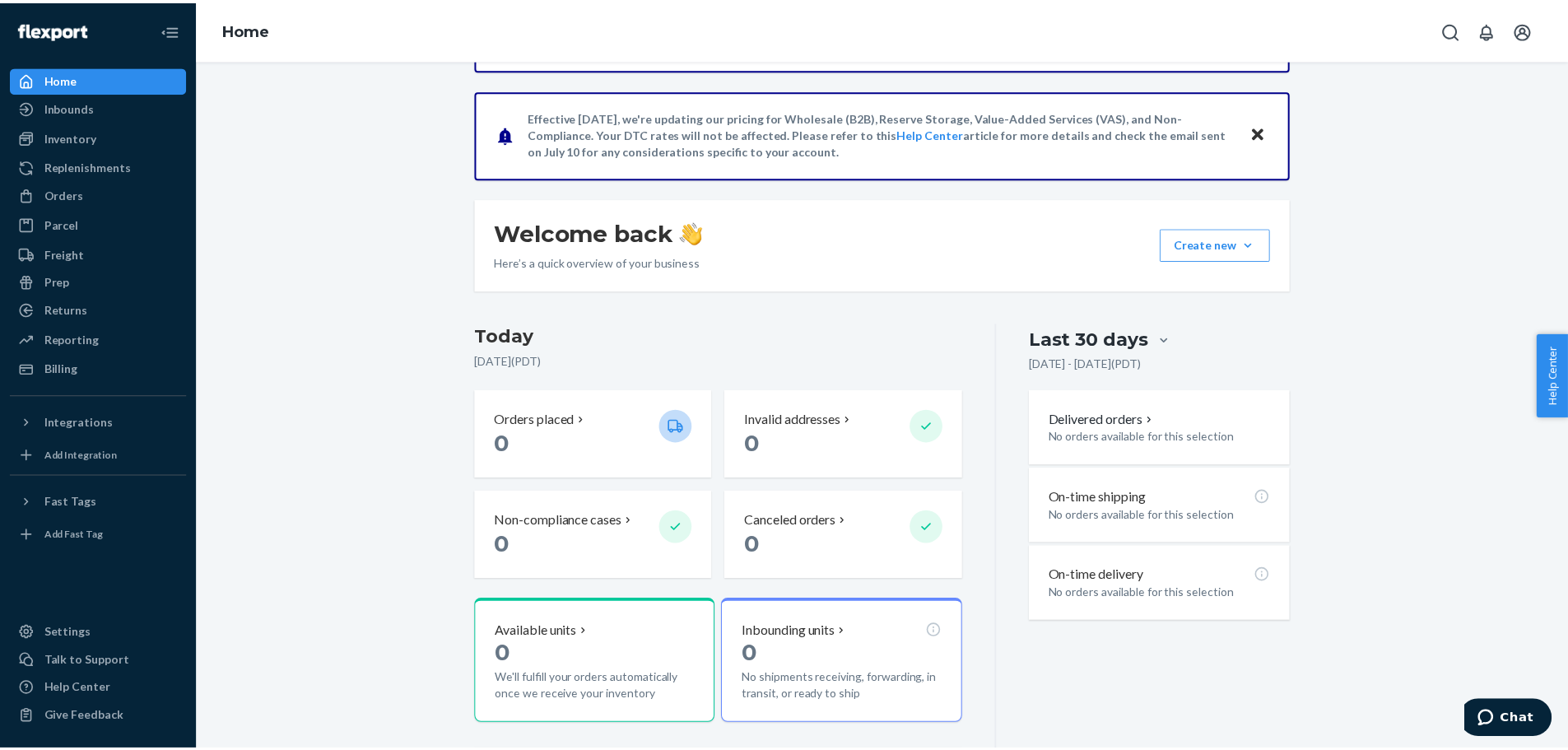
scroll to position [0, 0]
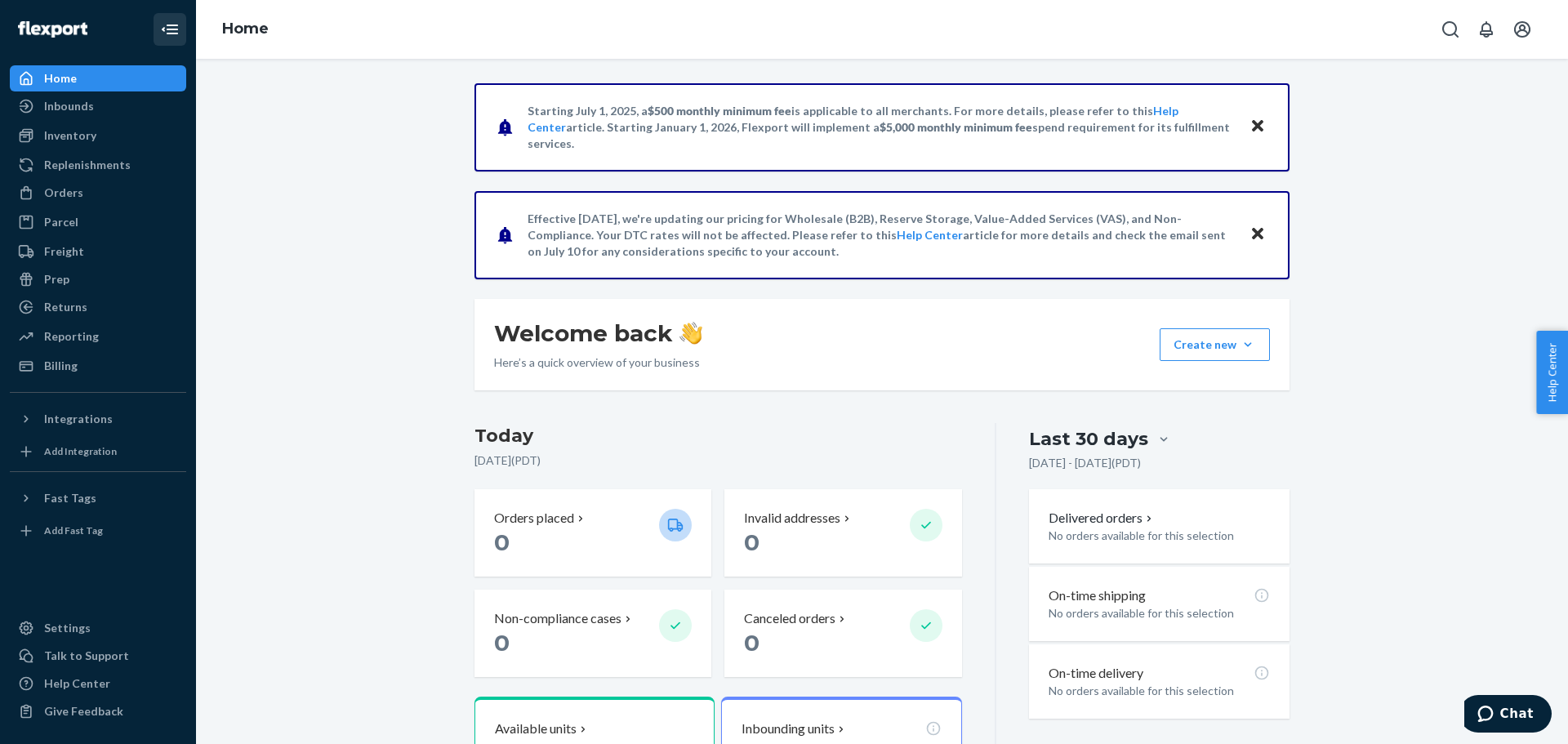
click at [183, 29] on button "Close Navigation" at bounding box center [170, 30] width 33 height 33
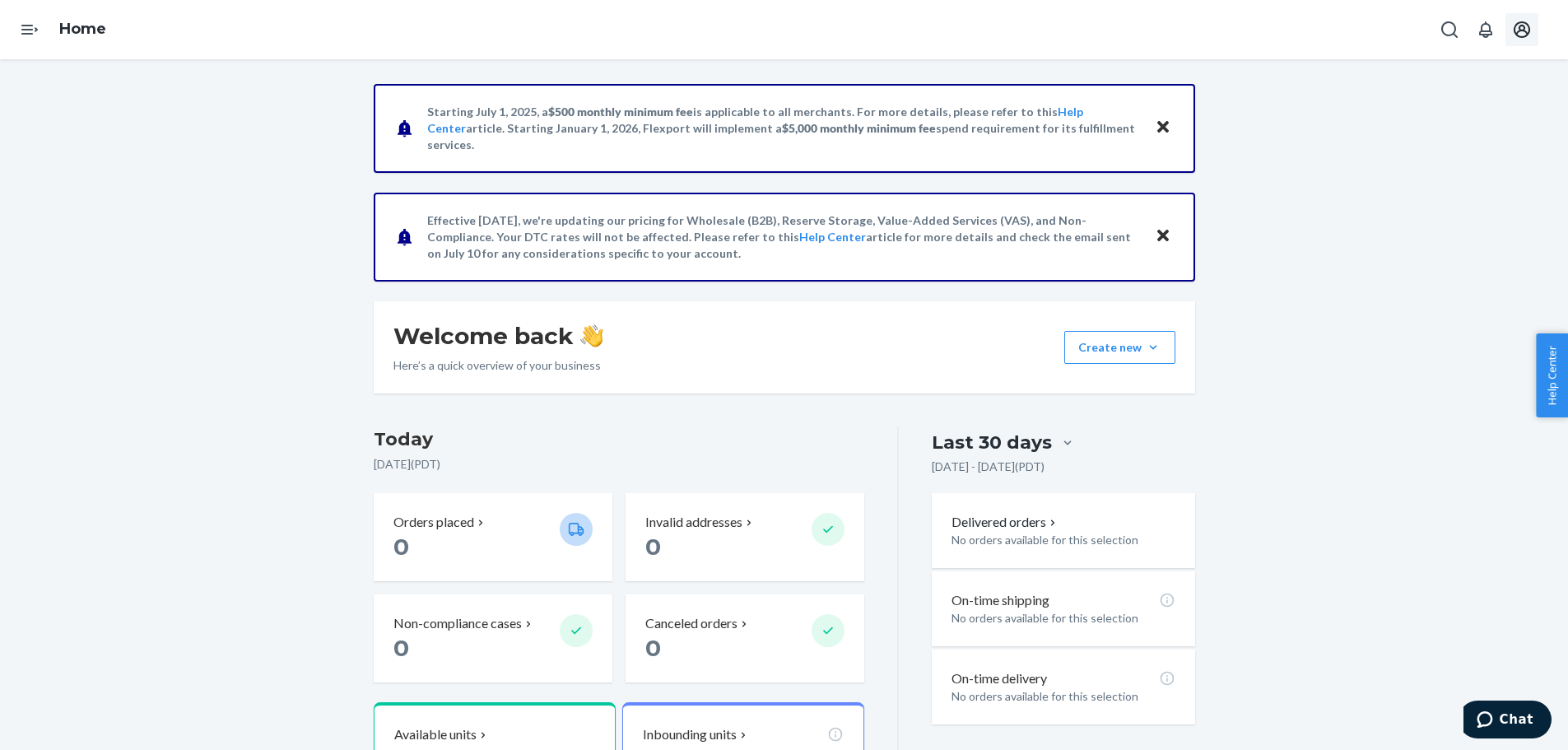
click at [1531, 34] on icon "Open account menu" at bounding box center [1522, 30] width 20 height 20
click at [1383, 206] on div "Starting [DATE], a $500 monthly minimum fee is applicable to all merchants. For…" at bounding box center [784, 524] width 1543 height 880
click at [1520, 31] on icon "Open account menu" at bounding box center [1522, 29] width 17 height 17
click at [1315, 204] on div "Starting [DATE], a $500 monthly minimum fee is applicable to all merchants. For…" at bounding box center [784, 524] width 1543 height 880
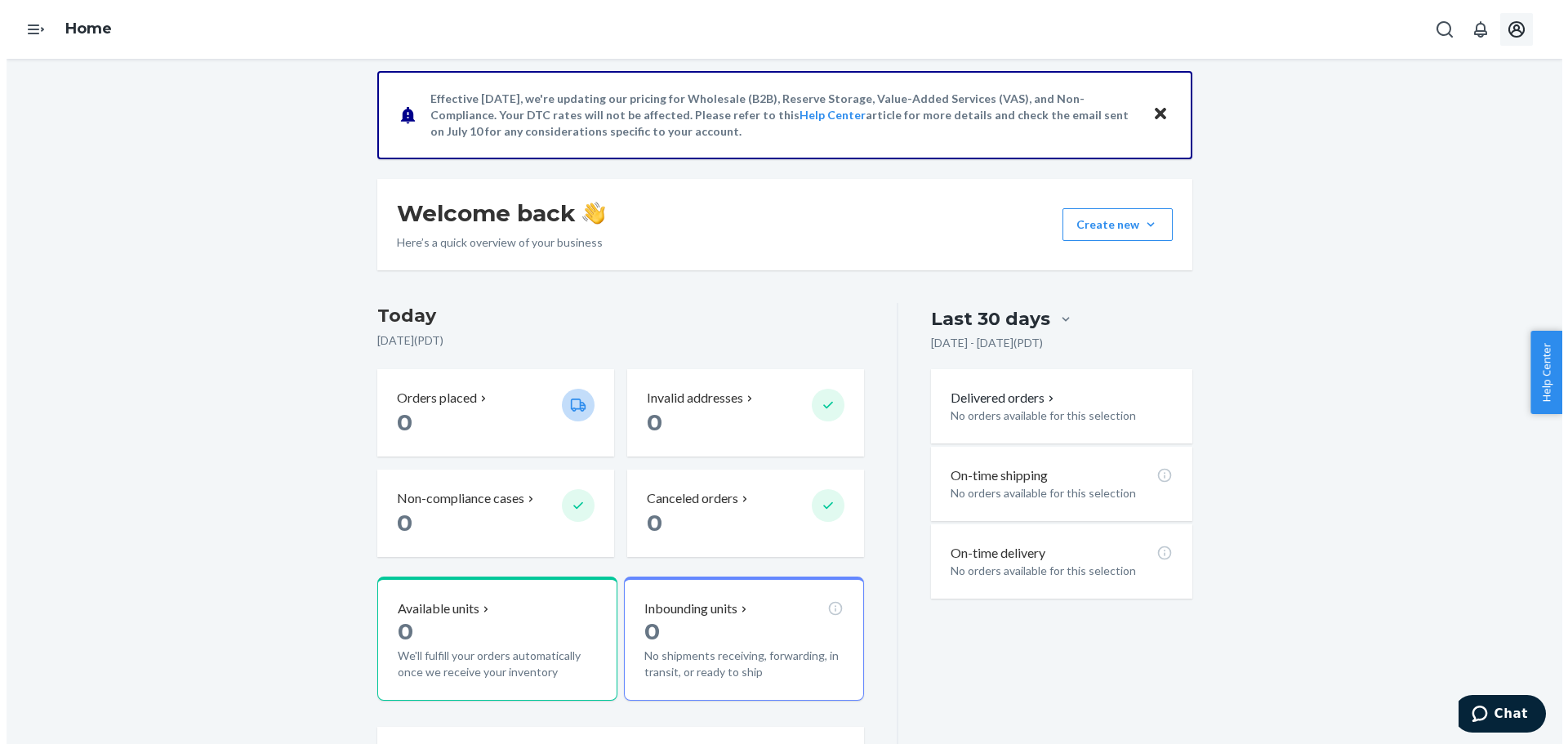
scroll to position [245, 0]
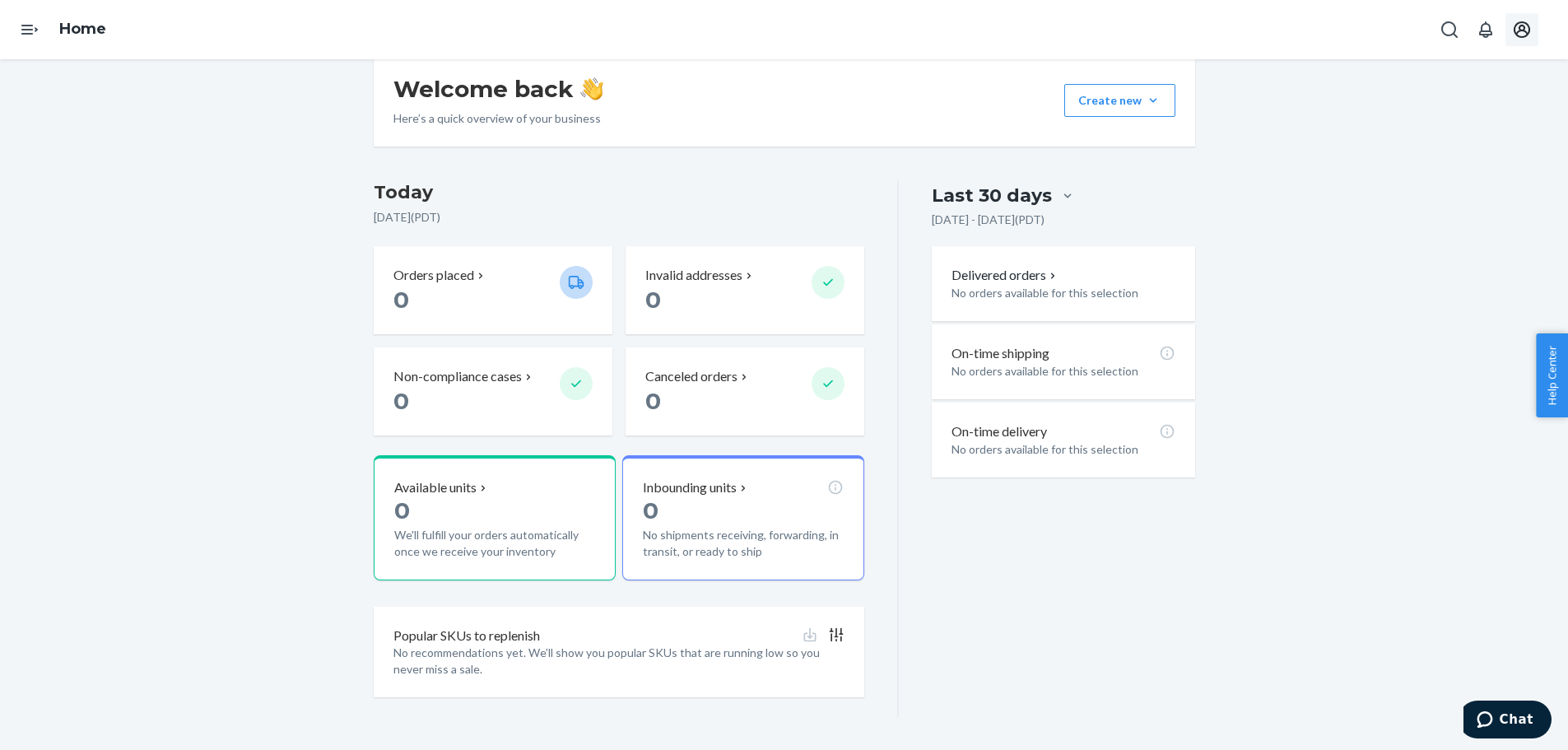
click at [1529, 40] on button "Open account menu" at bounding box center [1522, 30] width 33 height 33
click at [1454, 161] on div "Log out" at bounding box center [1483, 176] width 124 height 31
